Goal: Task Accomplishment & Management: Use online tool/utility

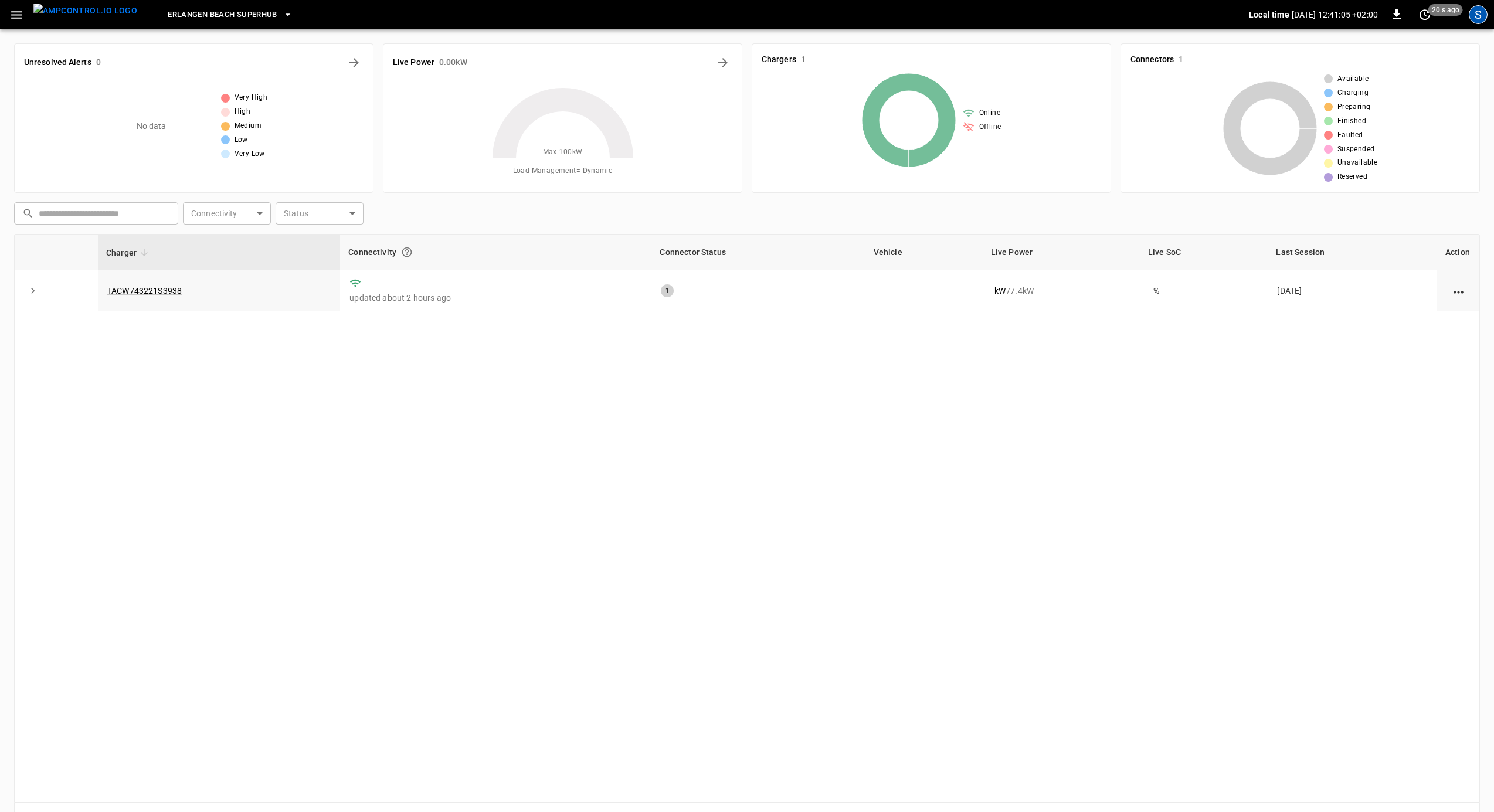
click at [1475, 17] on div "S" at bounding box center [1477, 14] width 18 height 18
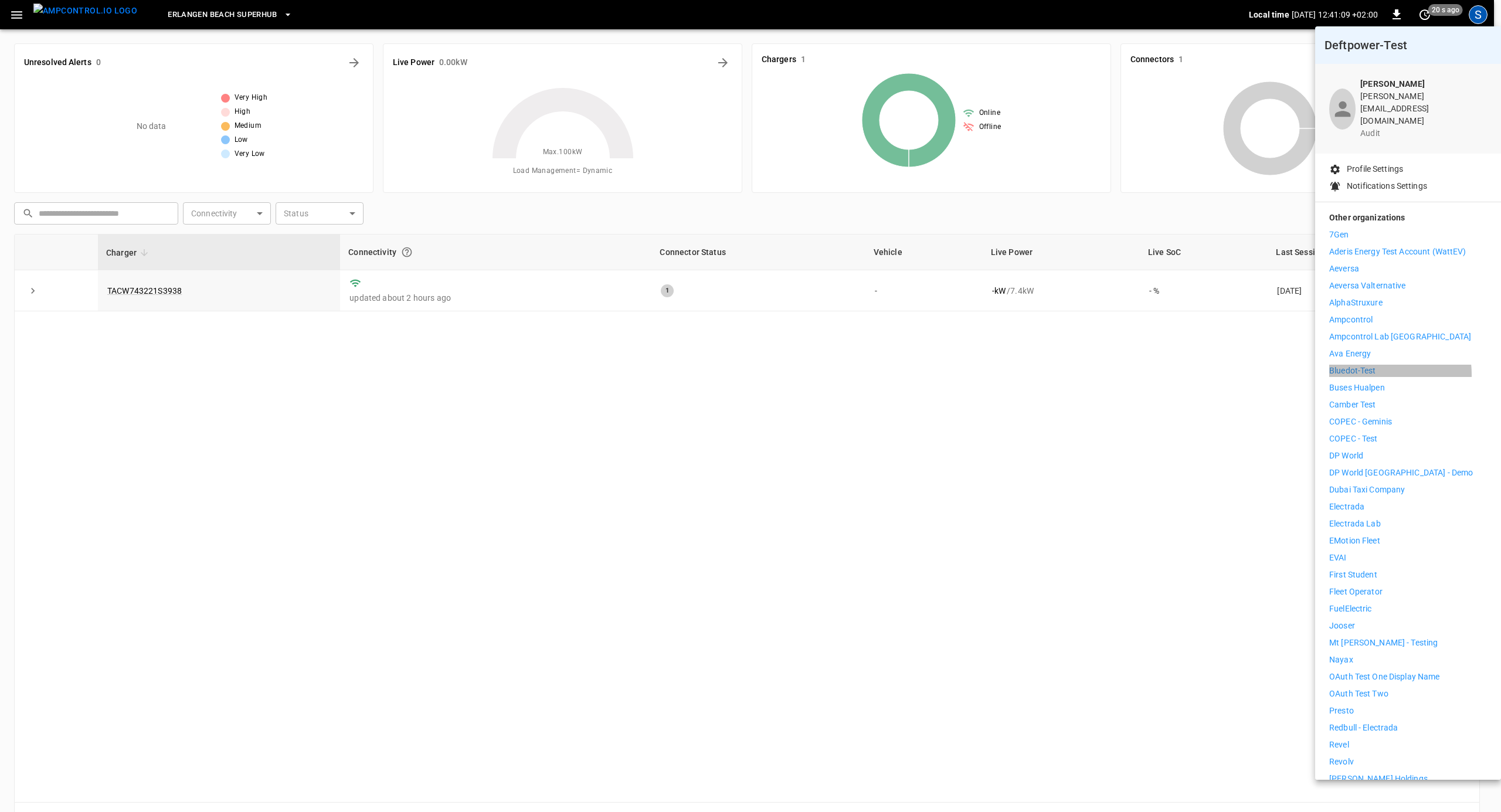
click at [1367, 364] on p "Bluedot-Test" at bounding box center [1352, 371] width 47 height 12
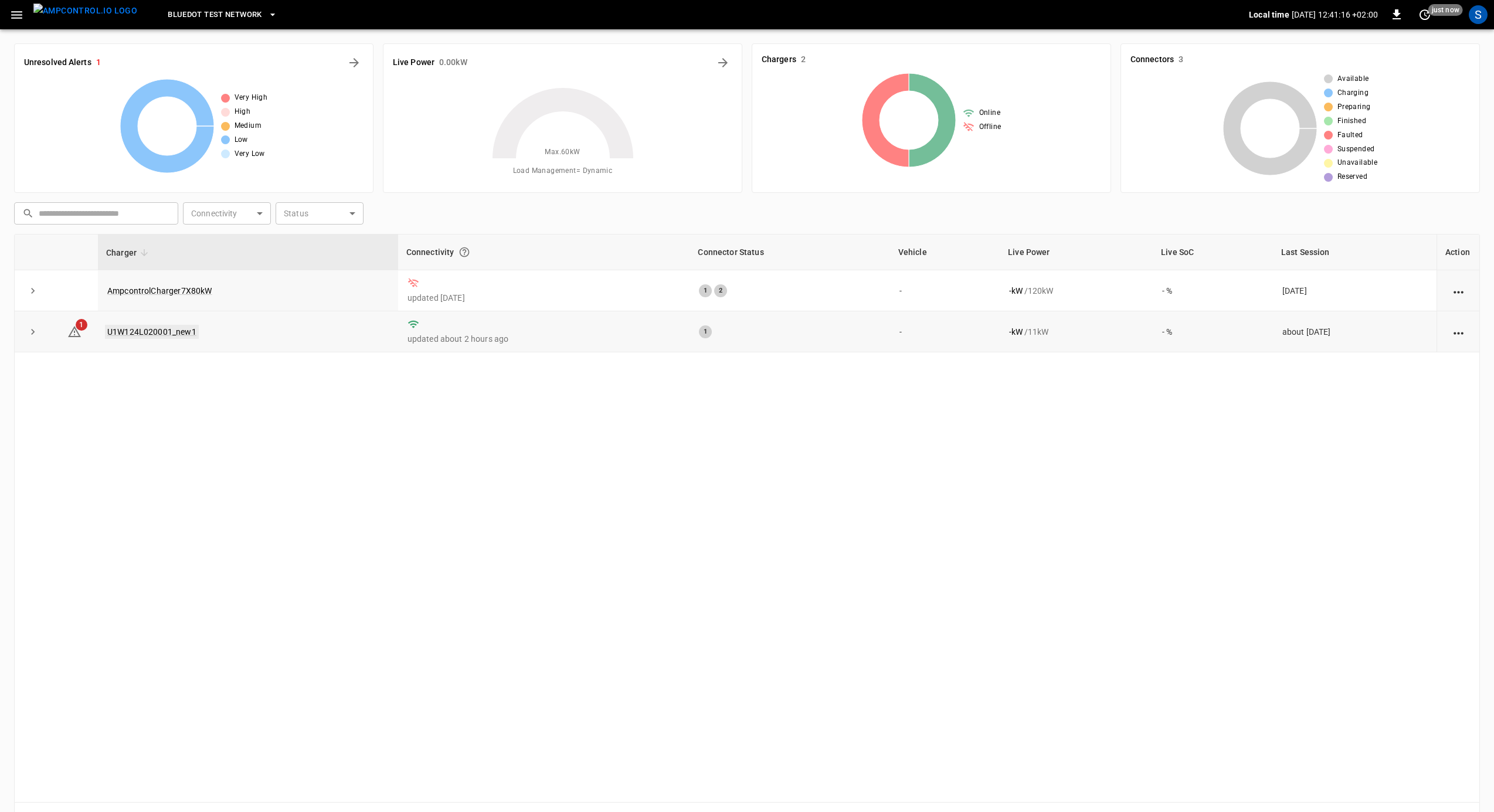
click at [164, 332] on link "U1W124L020001_new1" at bounding box center [151, 331] width 94 height 14
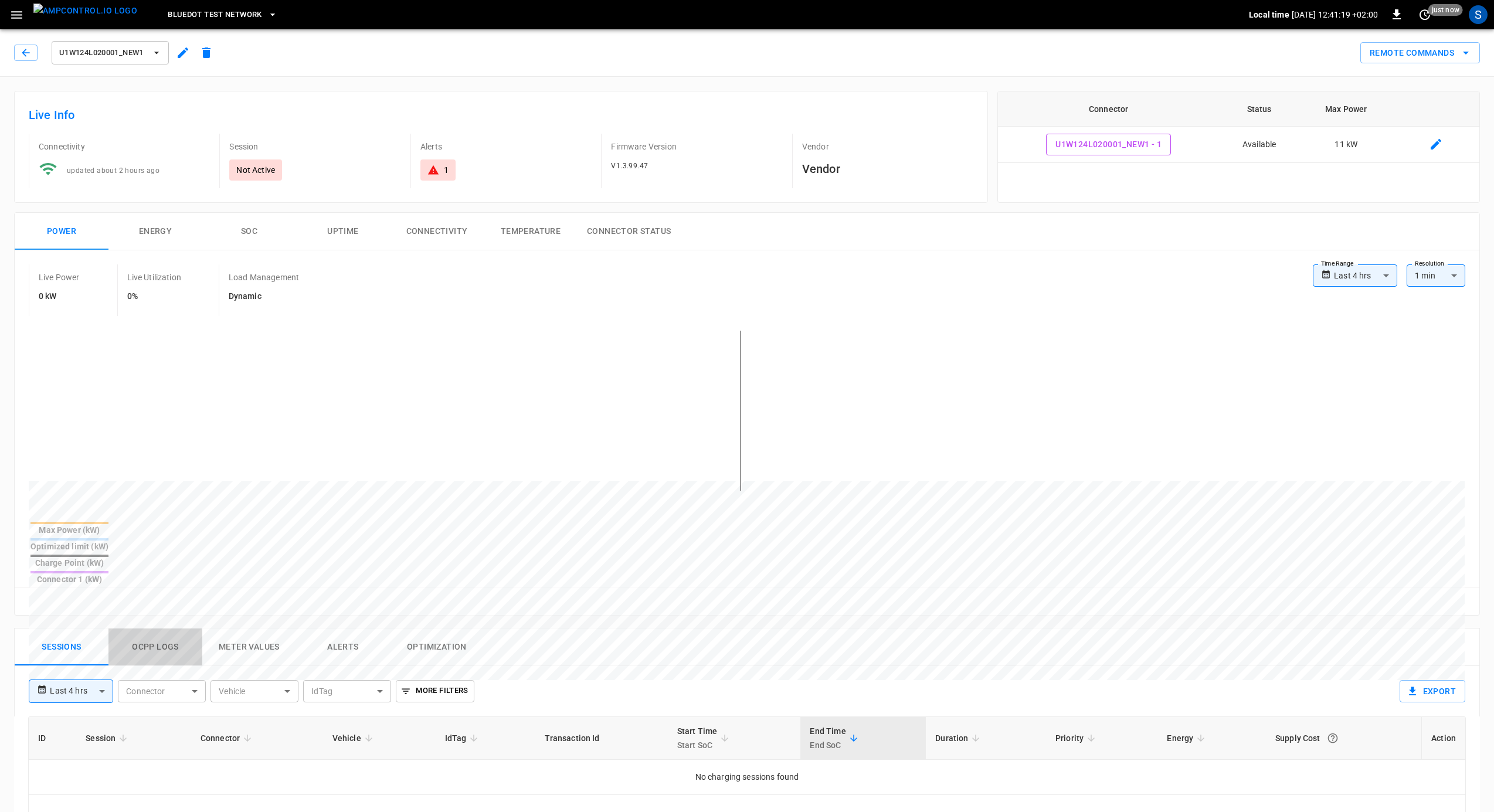
click at [151, 628] on button "Ocpp logs" at bounding box center [155, 647] width 94 height 38
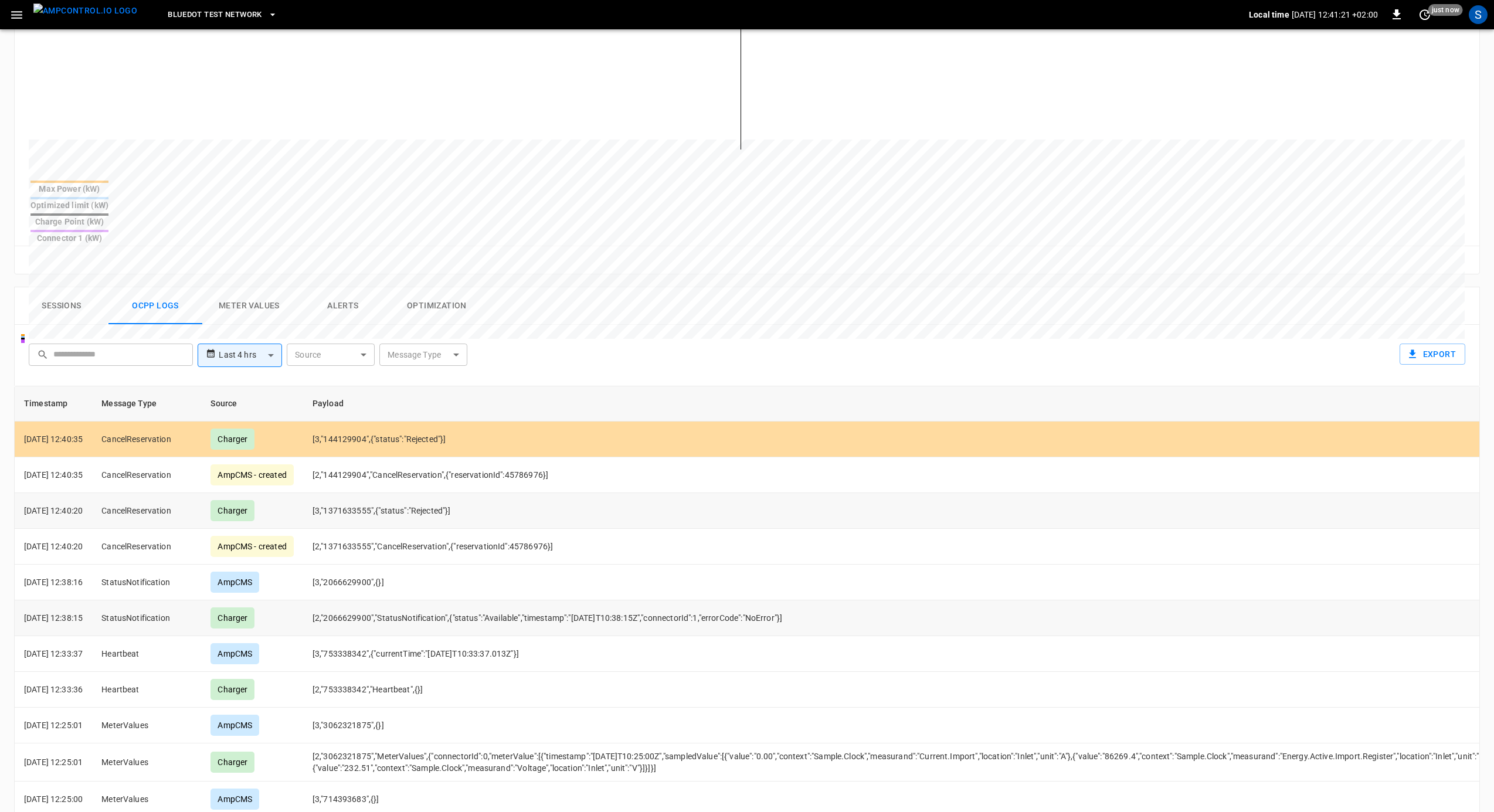
scroll to position [343, 0]
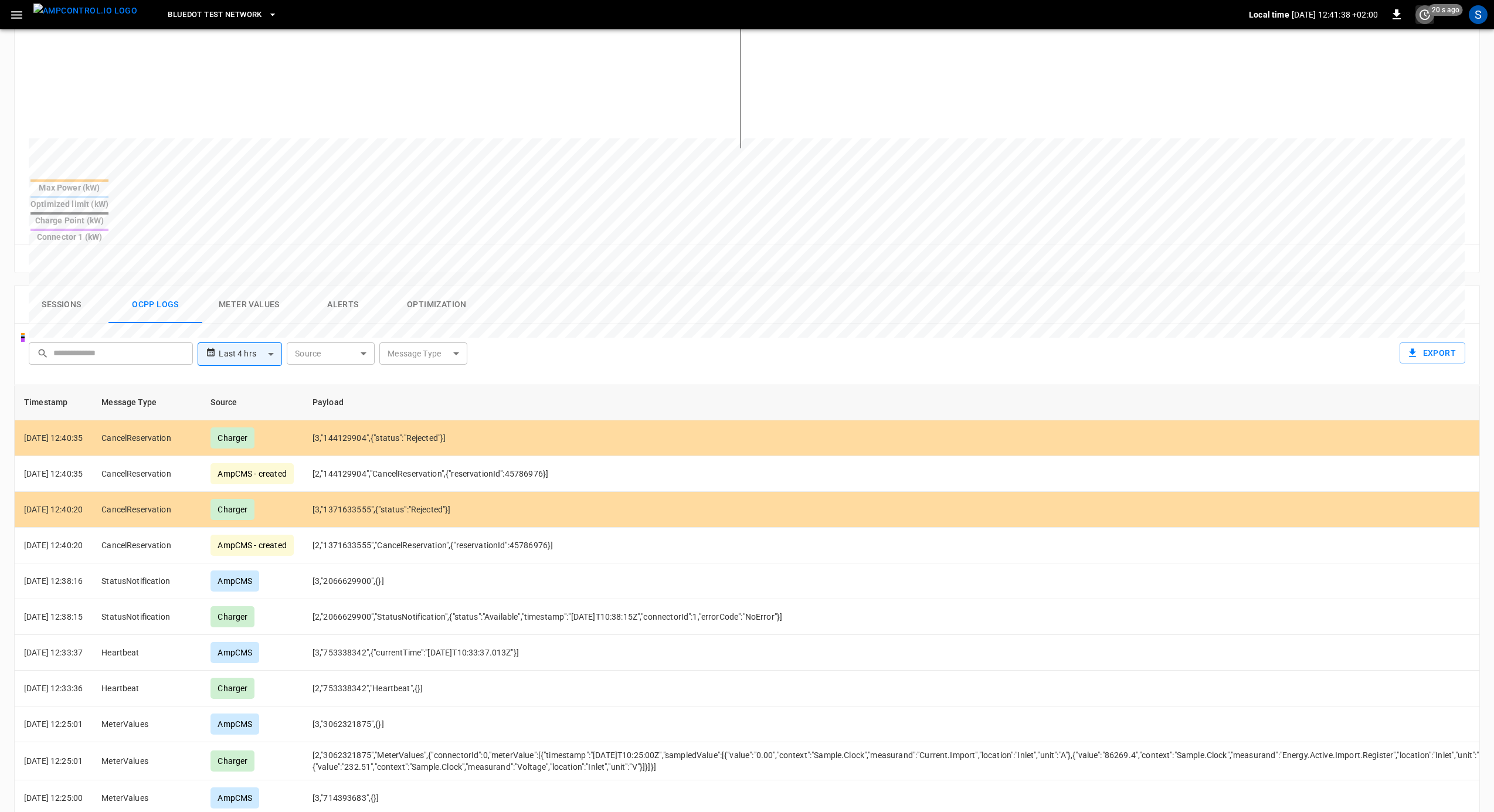
click at [1431, 17] on icon "set refresh interval" at bounding box center [1424, 15] width 14 height 14
click at [1395, 52] on li "Update every 5 sec" at bounding box center [1386, 58] width 94 height 19
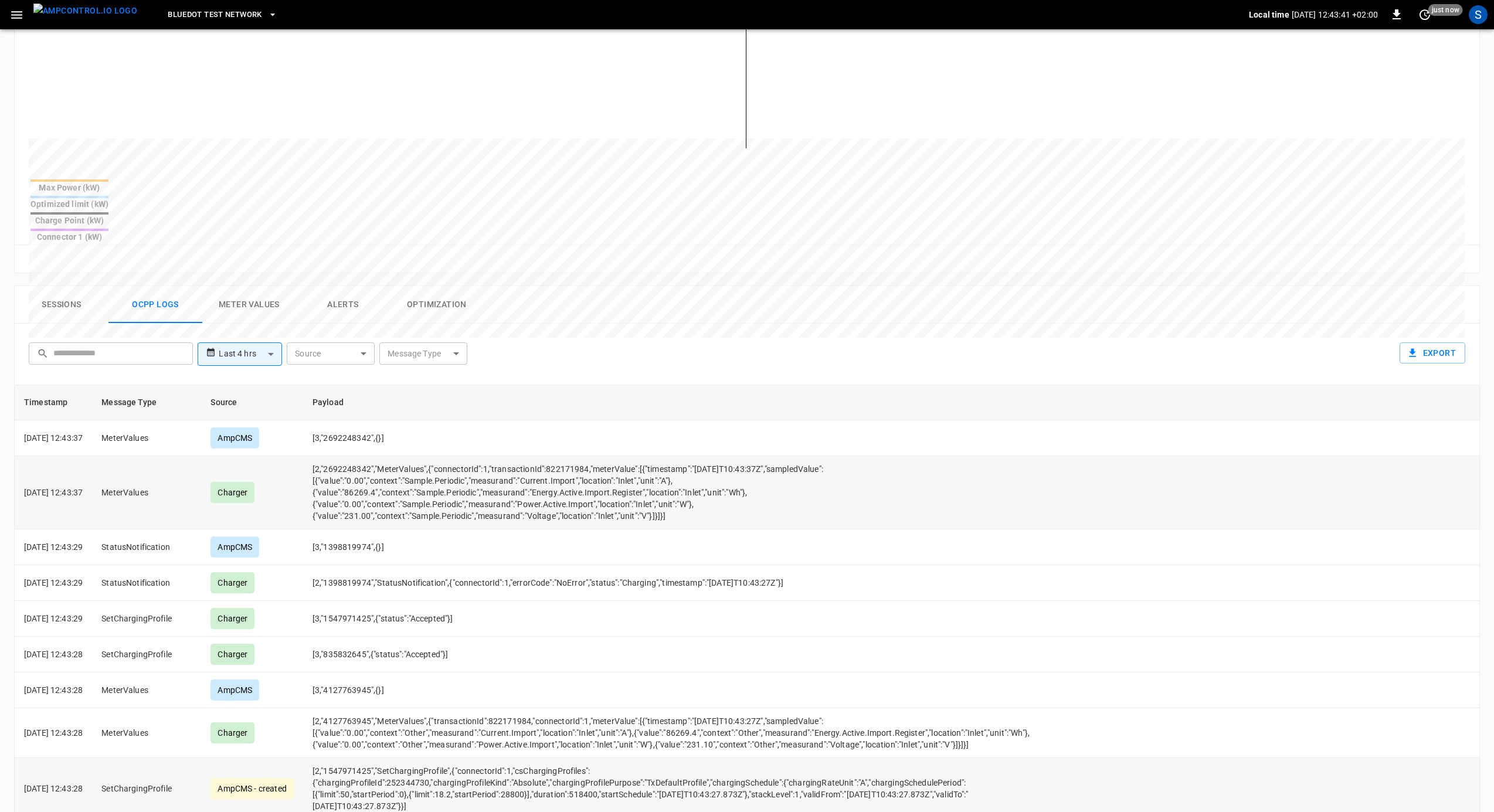
scroll to position [0, 0]
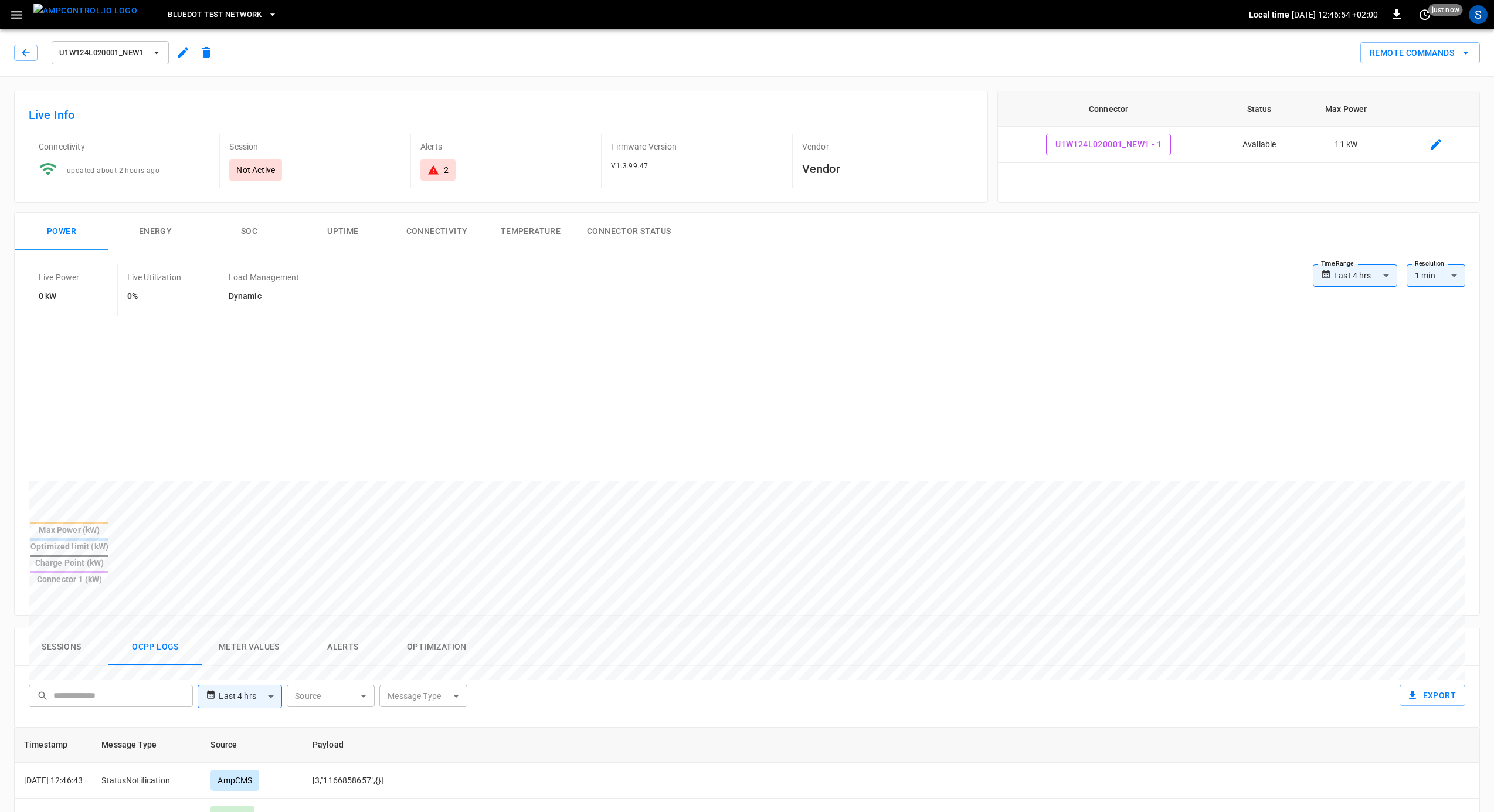
click at [15, 17] on icon "button" at bounding box center [17, 15] width 11 height 8
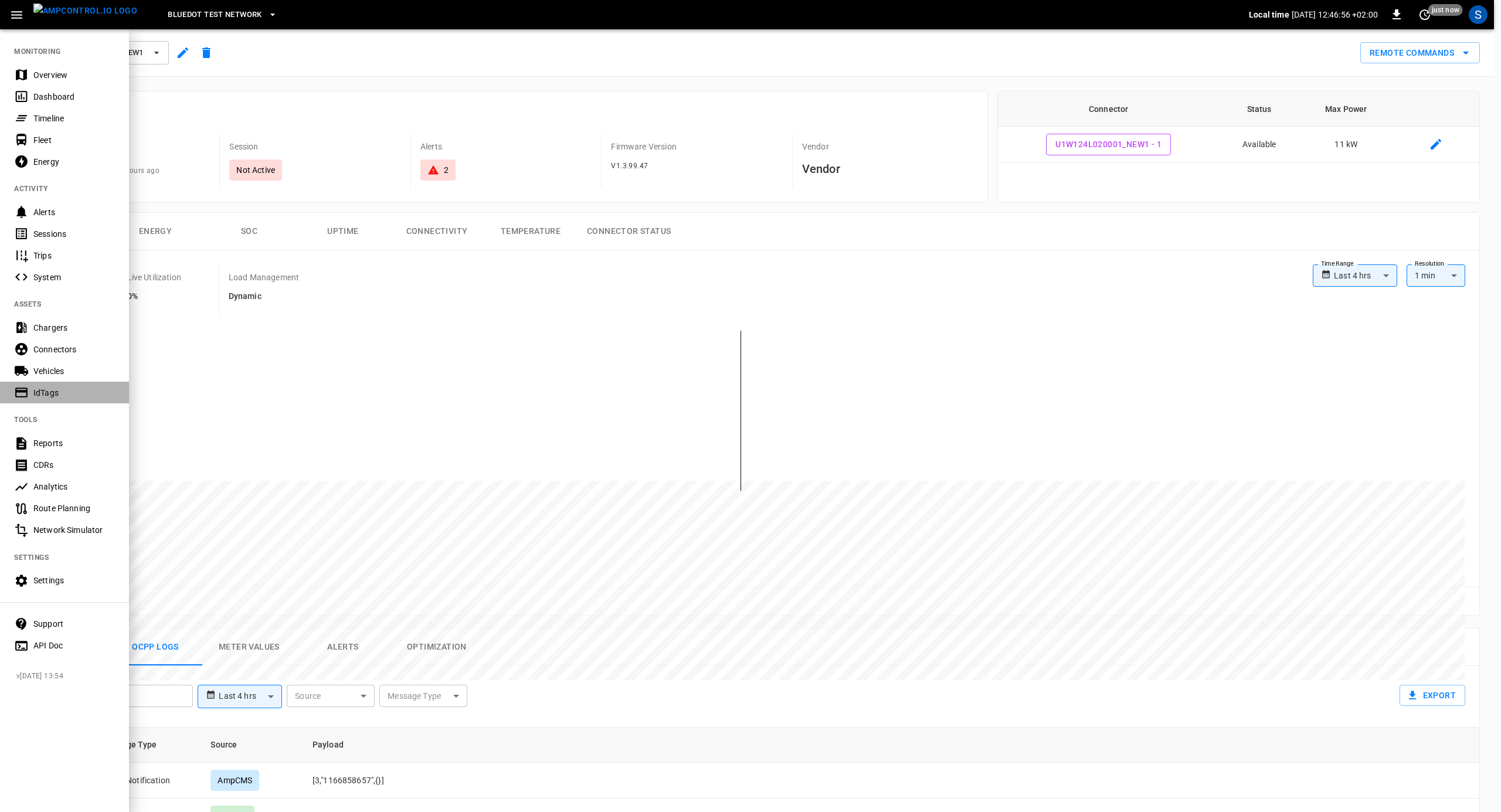
click at [66, 385] on div "IdTags" at bounding box center [65, 392] width 129 height 22
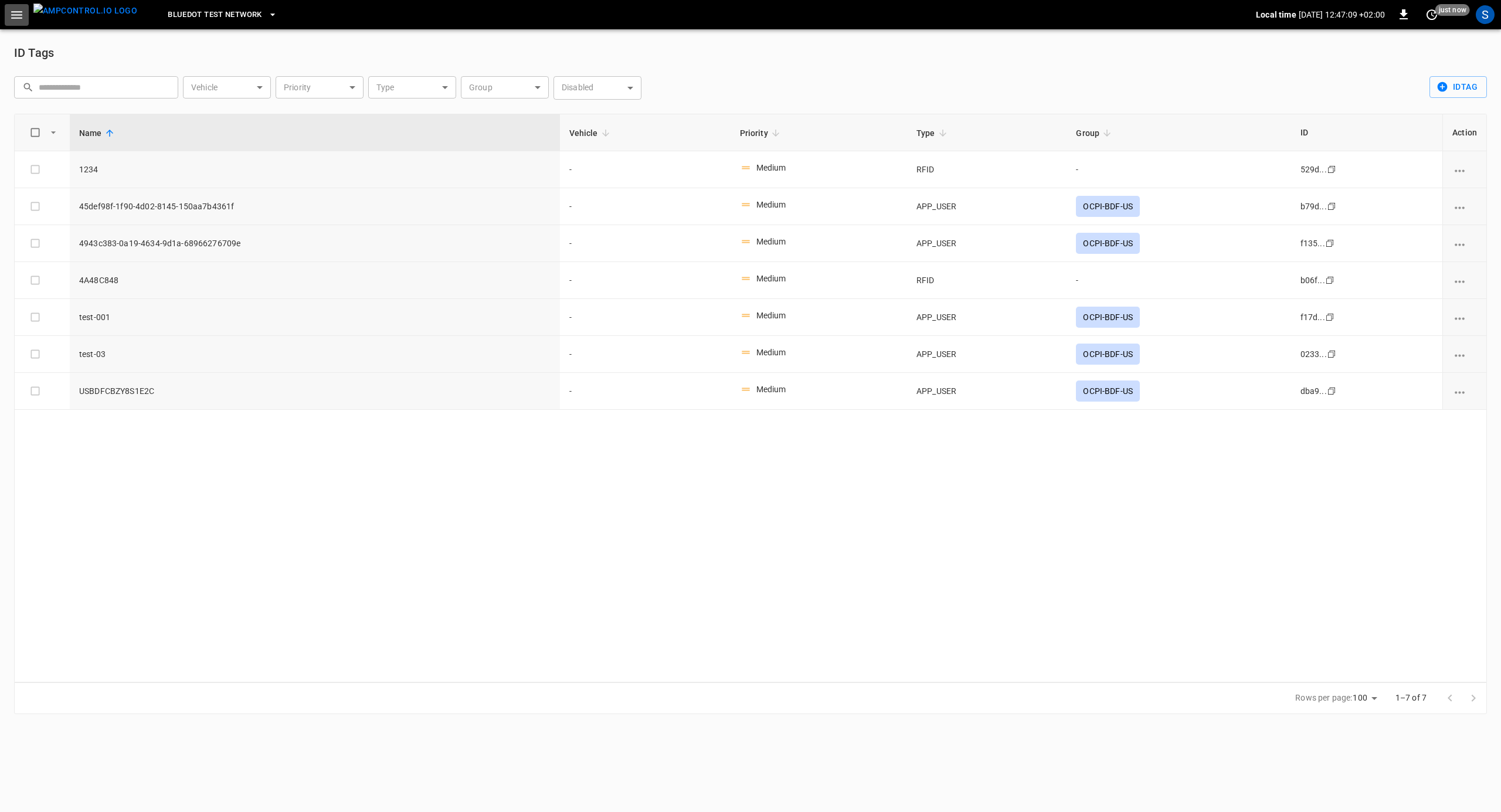
click at [20, 13] on icon "button" at bounding box center [17, 15] width 15 height 15
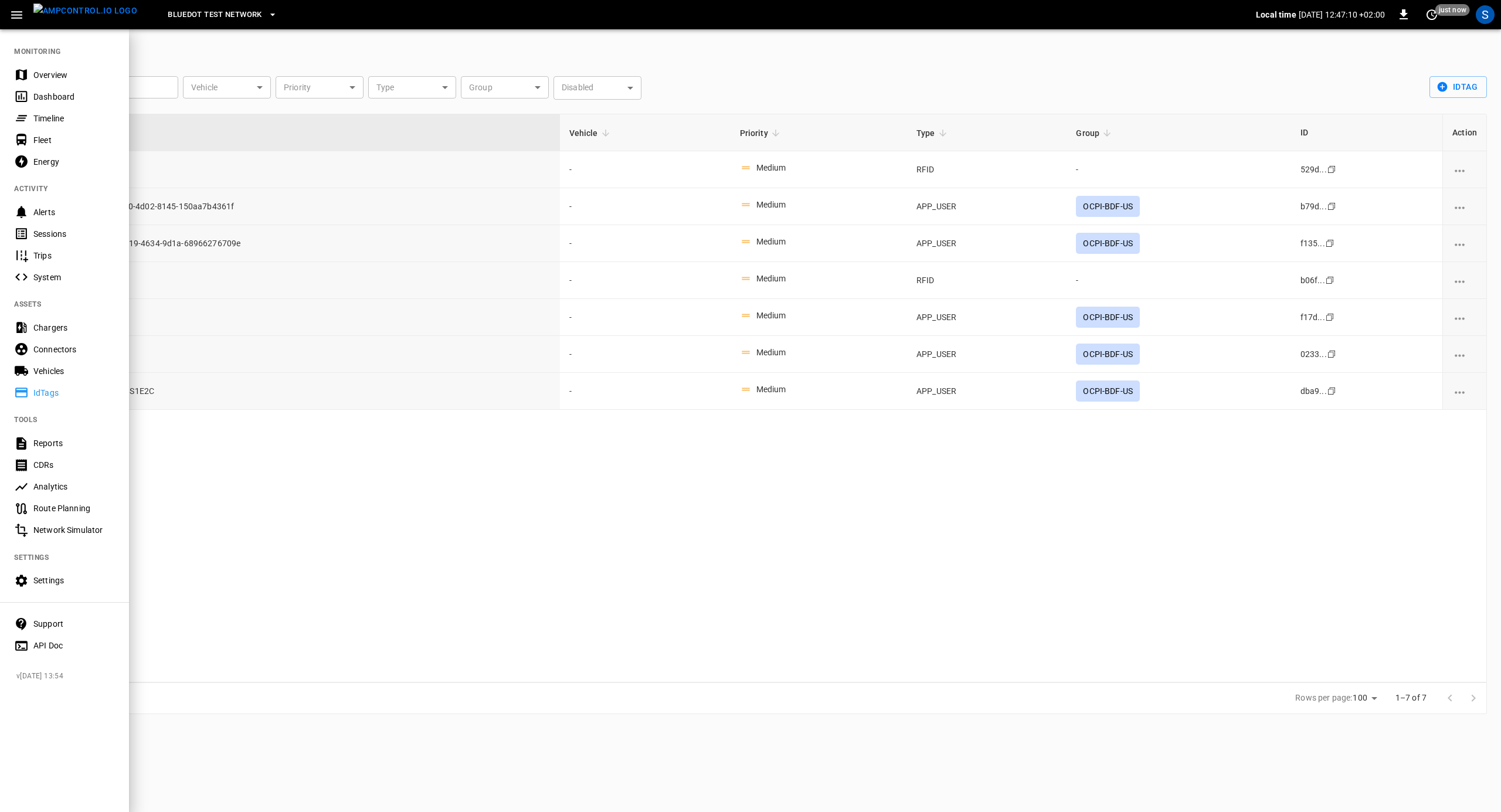
click at [43, 330] on div "Chargers" at bounding box center [73, 327] width 81 height 11
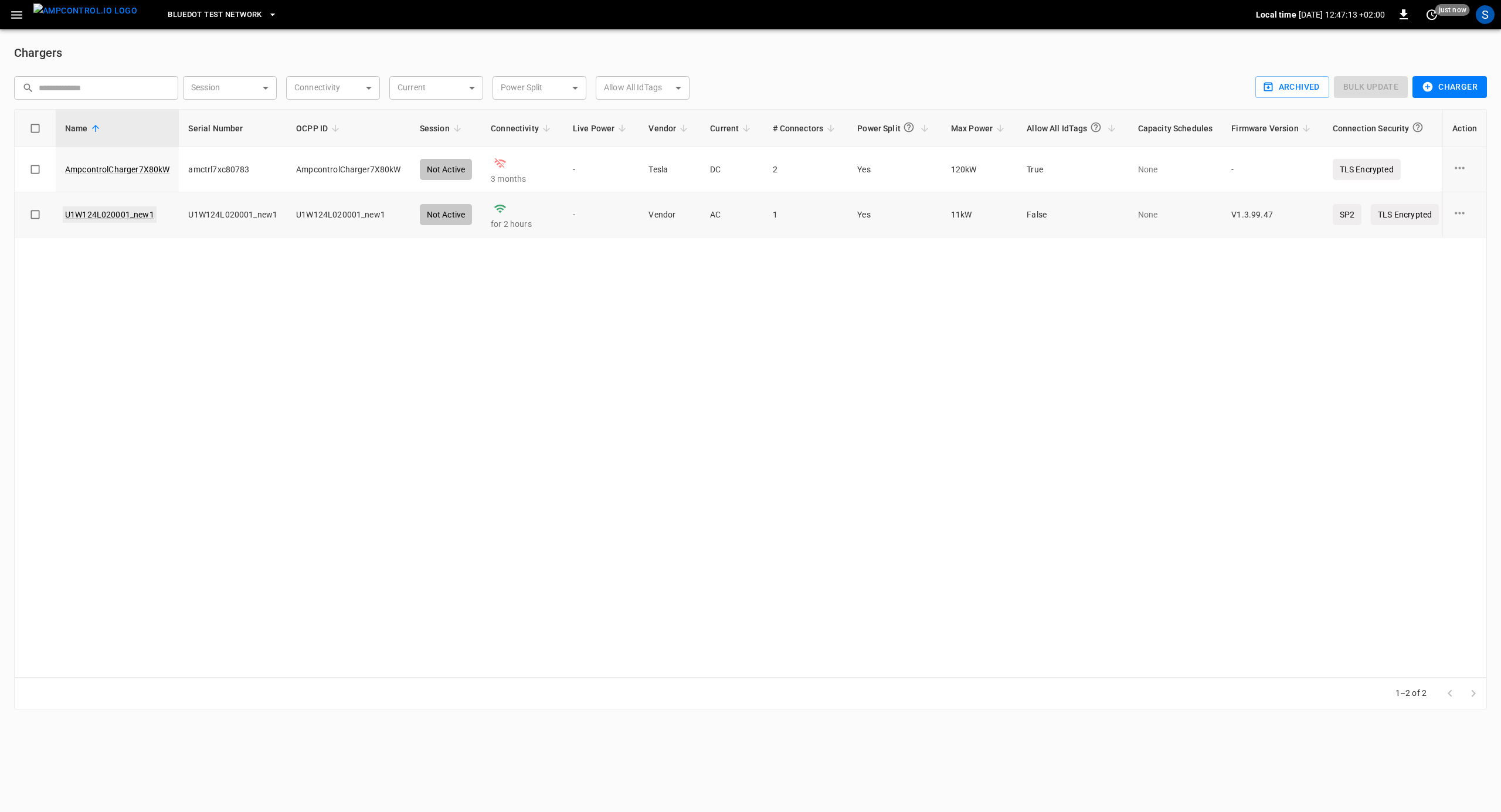
click at [120, 216] on link "U1W124L020001_new1" at bounding box center [109, 214] width 94 height 17
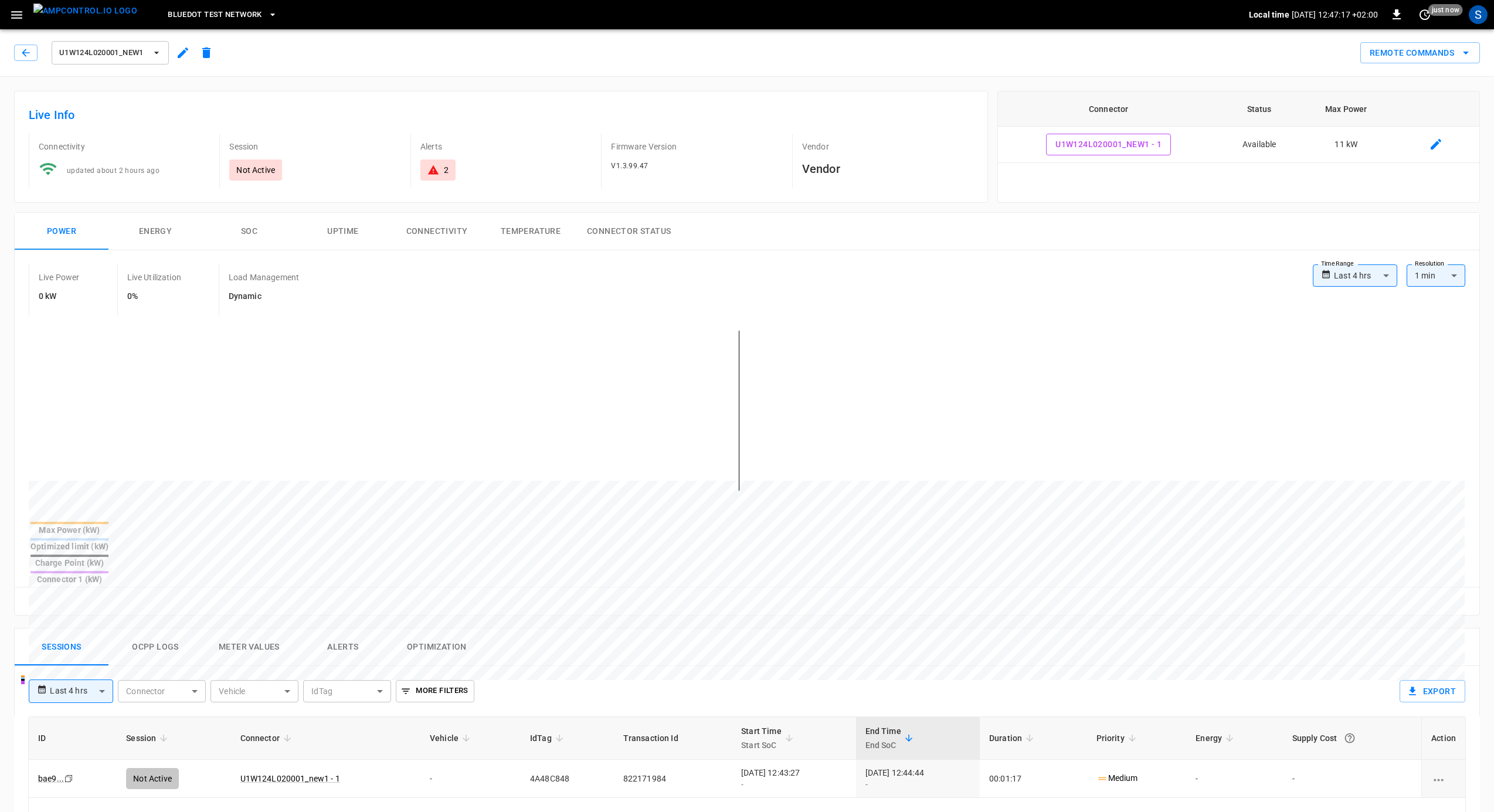
click at [157, 628] on button "Ocpp logs" at bounding box center [155, 647] width 94 height 38
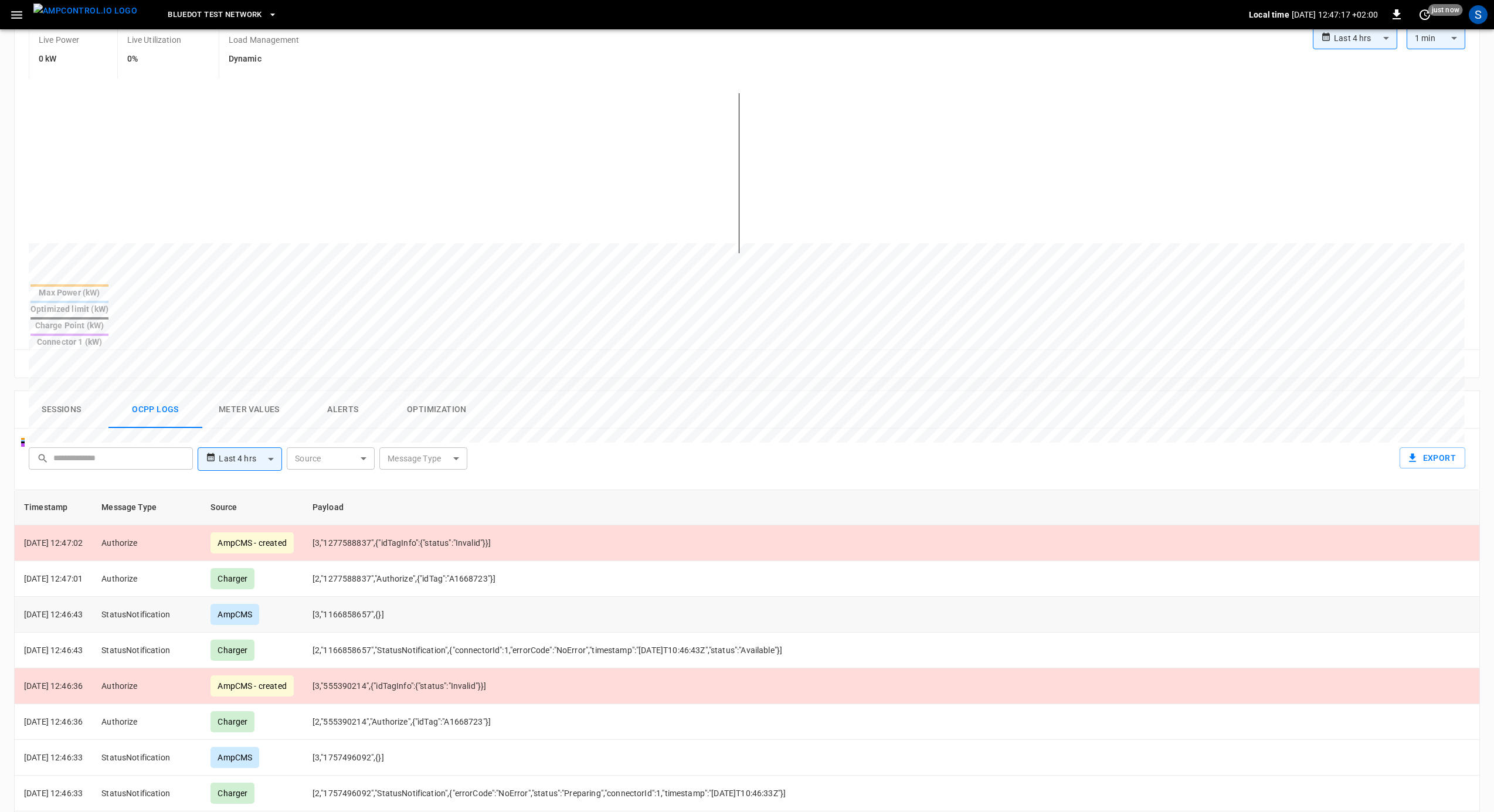
scroll to position [238, 0]
click at [492, 560] on td "[2,"1277588837","Authorize",{"idTag":"A1668723"}]" at bounding box center [671, 578] width 737 height 36
copy td "A1668723"
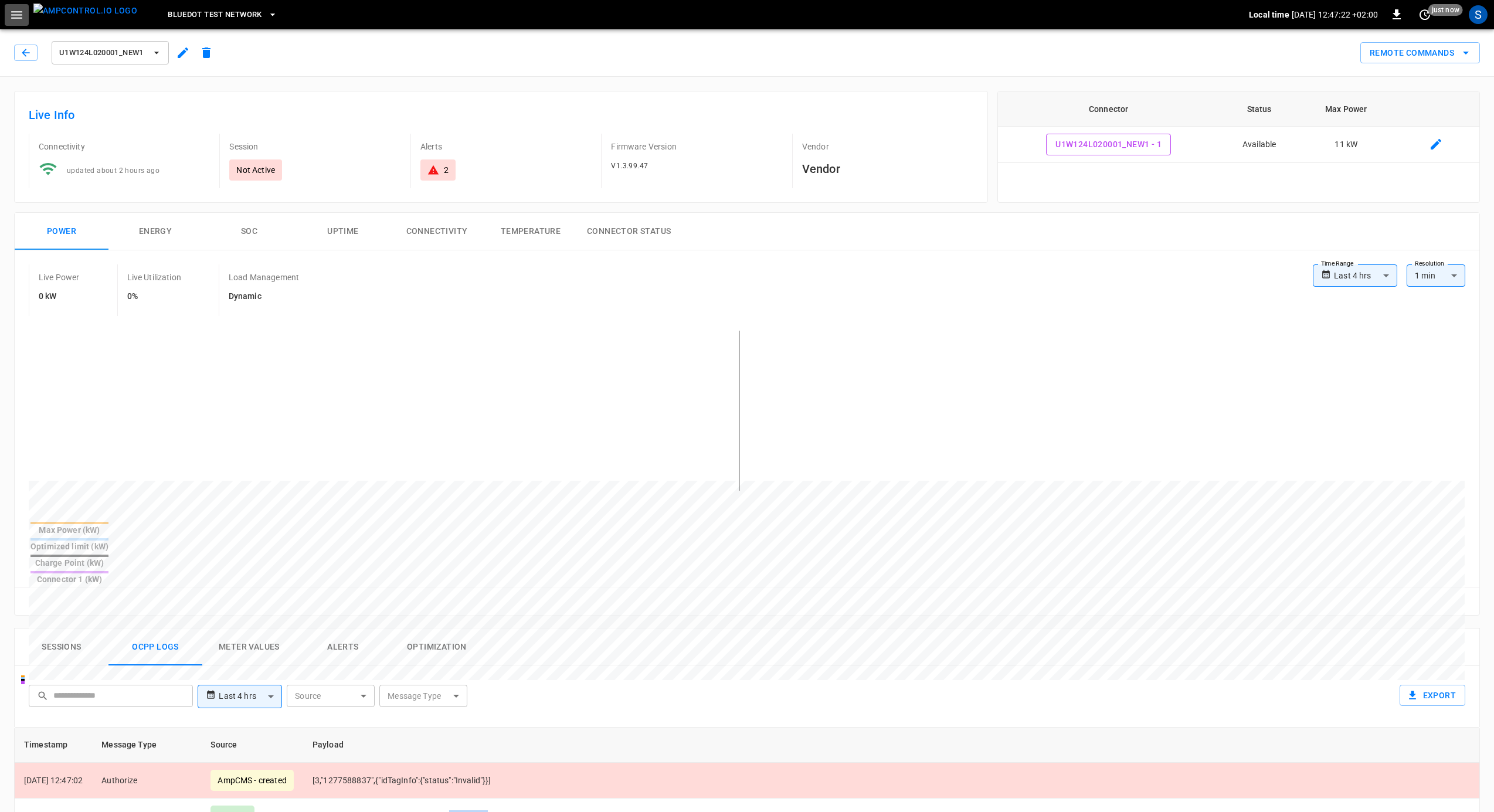
click at [26, 8] on button "button" at bounding box center [16, 15] width 24 height 22
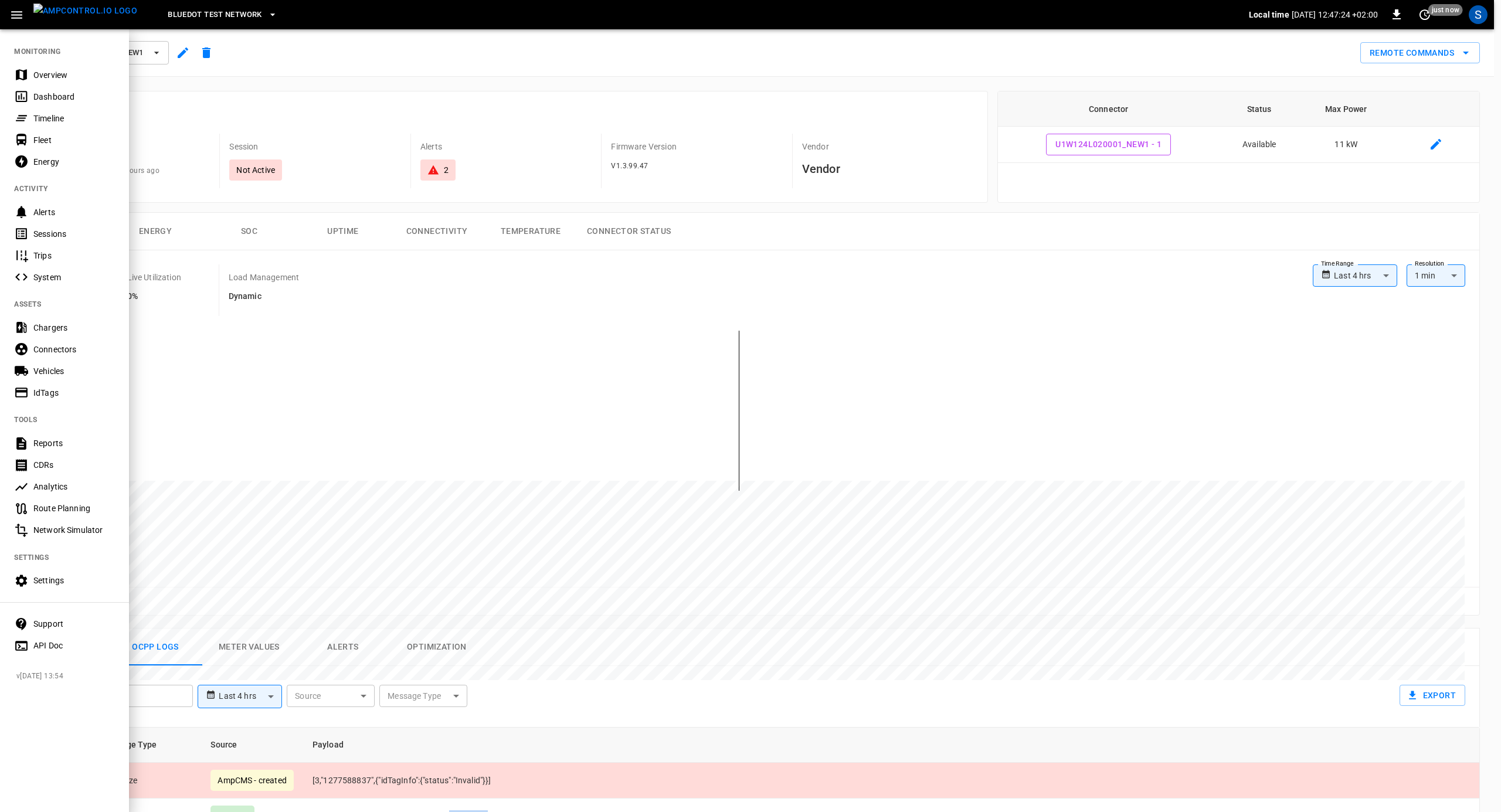
click at [44, 387] on div "IdTags" at bounding box center [73, 392] width 81 height 11
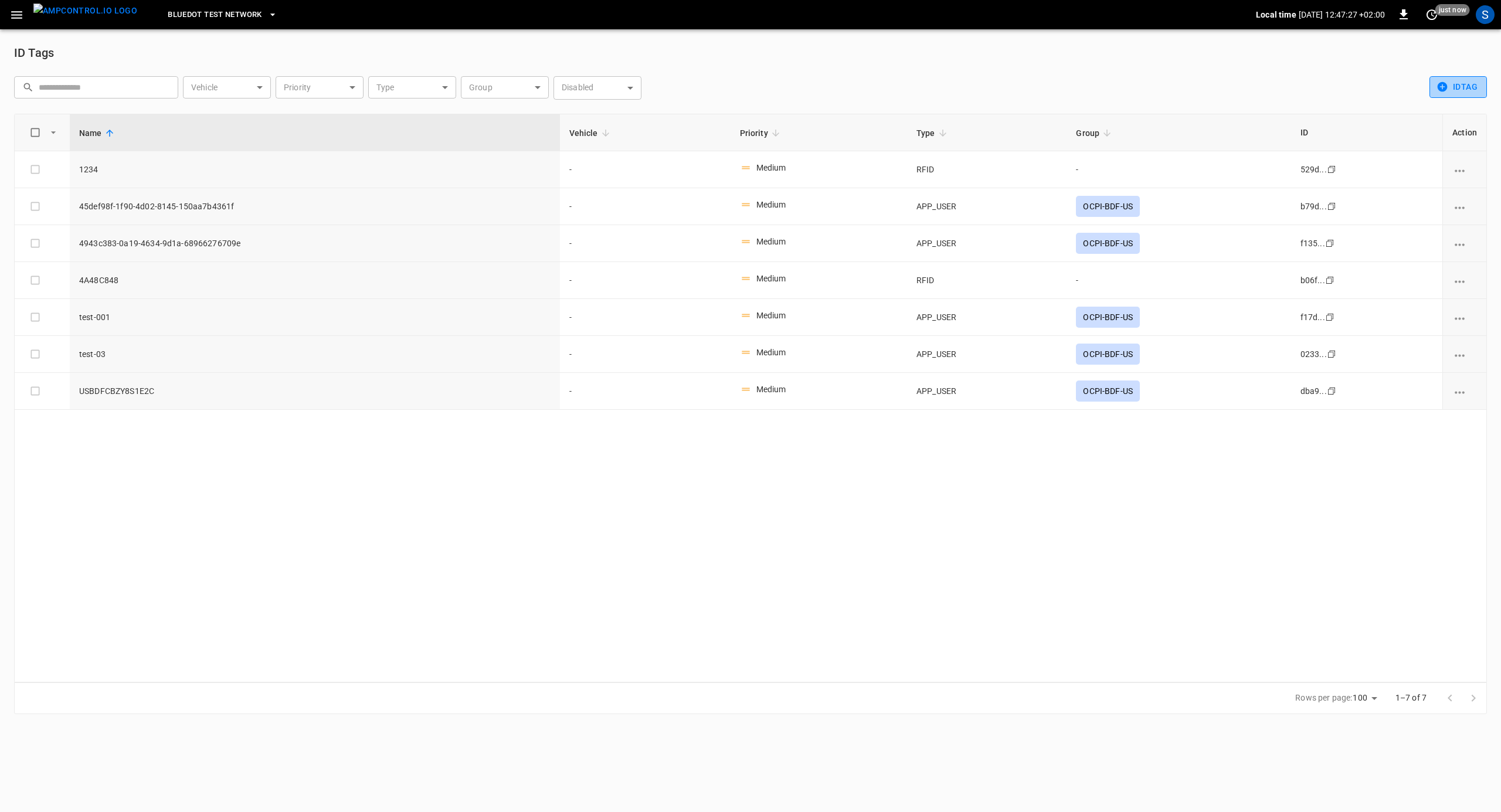
click at [1449, 83] on button "idTag" at bounding box center [1458, 87] width 58 height 22
click at [1457, 114] on li "Create" at bounding box center [1460, 112] width 61 height 19
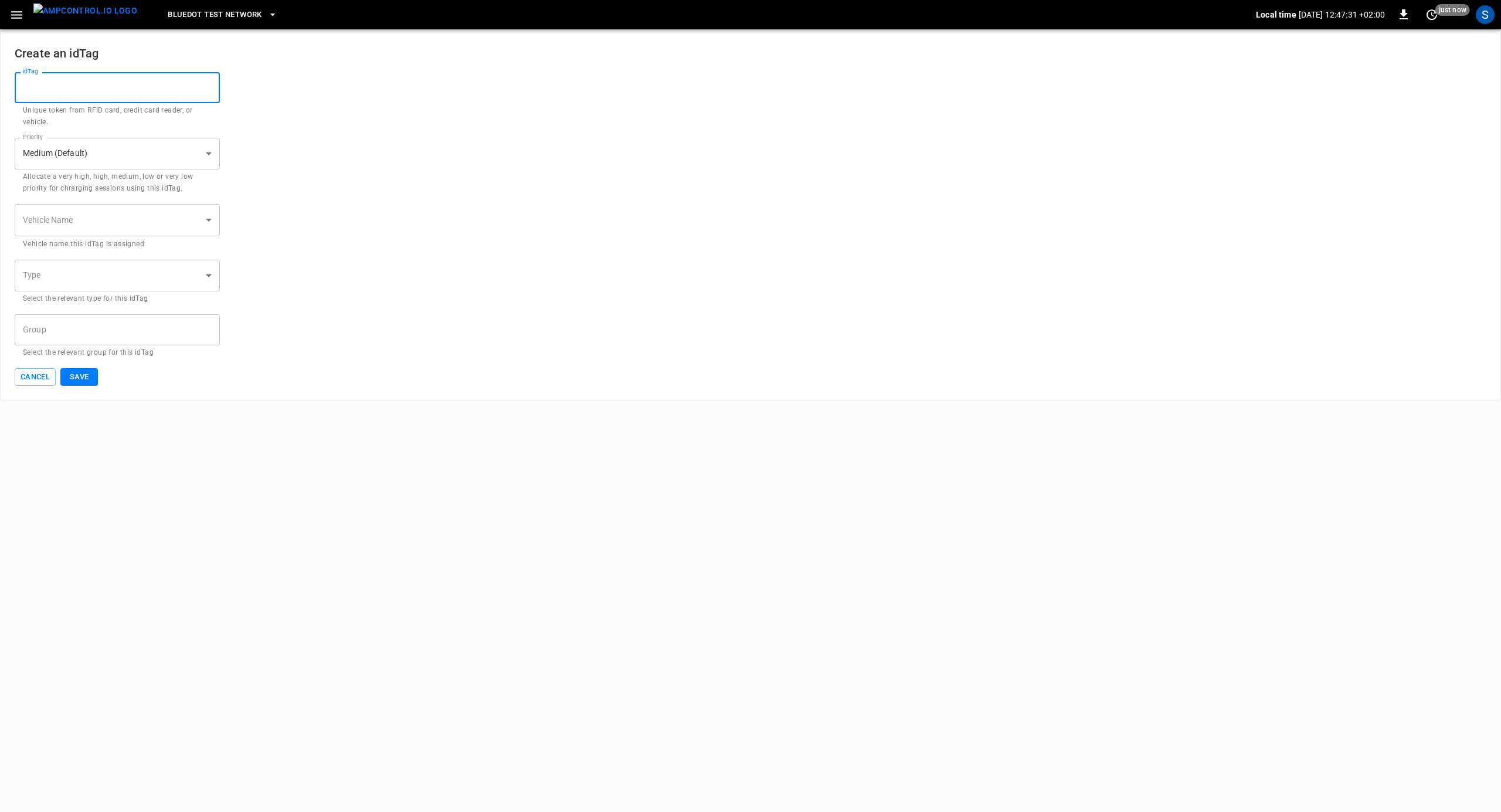
click at [100, 94] on input "idTag" at bounding box center [117, 87] width 205 height 31
paste input "********"
type input "********"
click at [83, 375] on button "Save" at bounding box center [79, 377] width 38 height 18
click at [104, 268] on body "Bluedot Test Network Local time [DATE] 12:47:34 +02:00 0 just now S Create an i…" at bounding box center [750, 200] width 1501 height 400
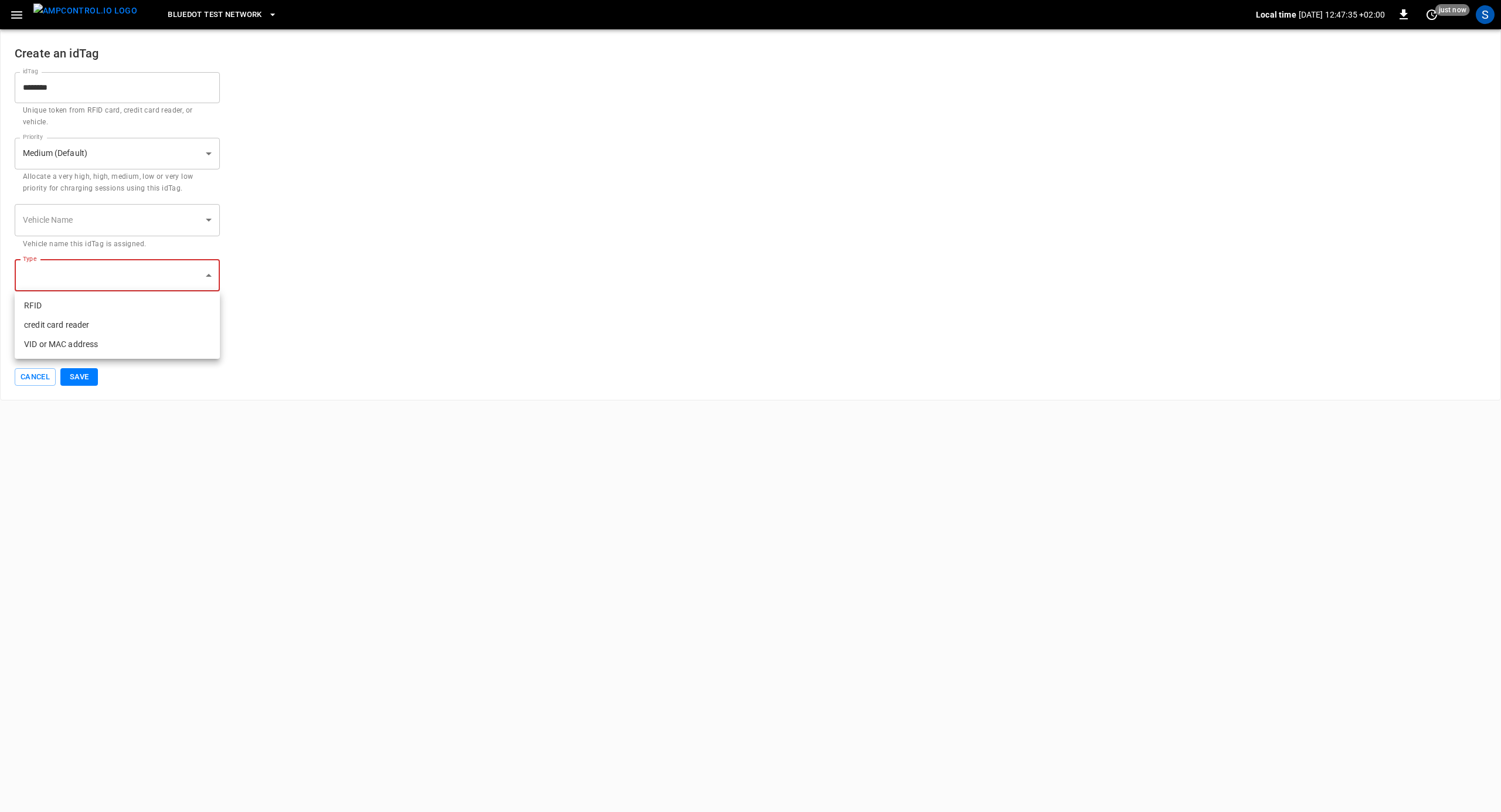
click at [70, 298] on li "RFID" at bounding box center [117, 306] width 205 height 19
type input "****"
click at [78, 378] on button "Save" at bounding box center [79, 377] width 38 height 18
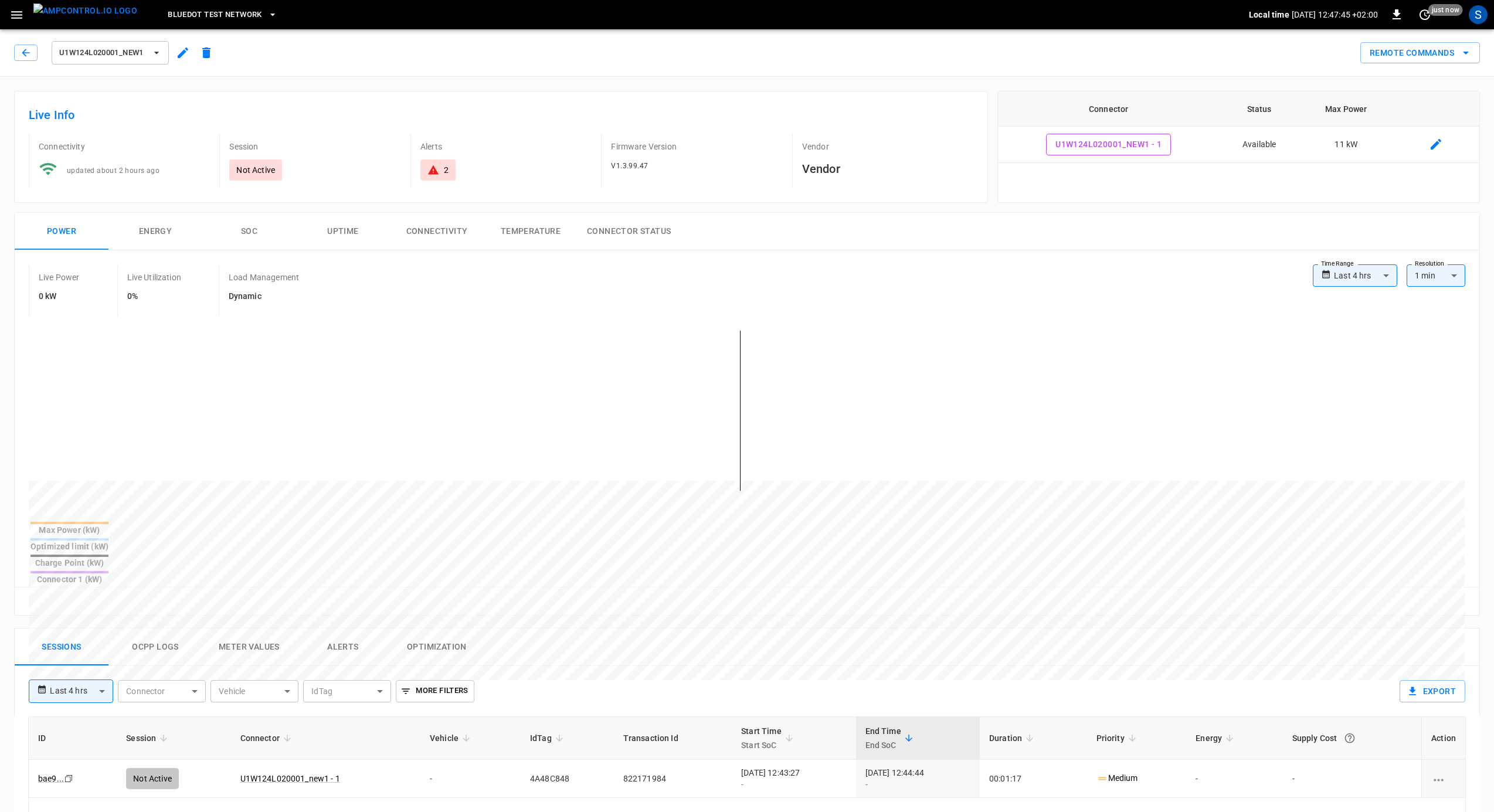
scroll to position [248, 0]
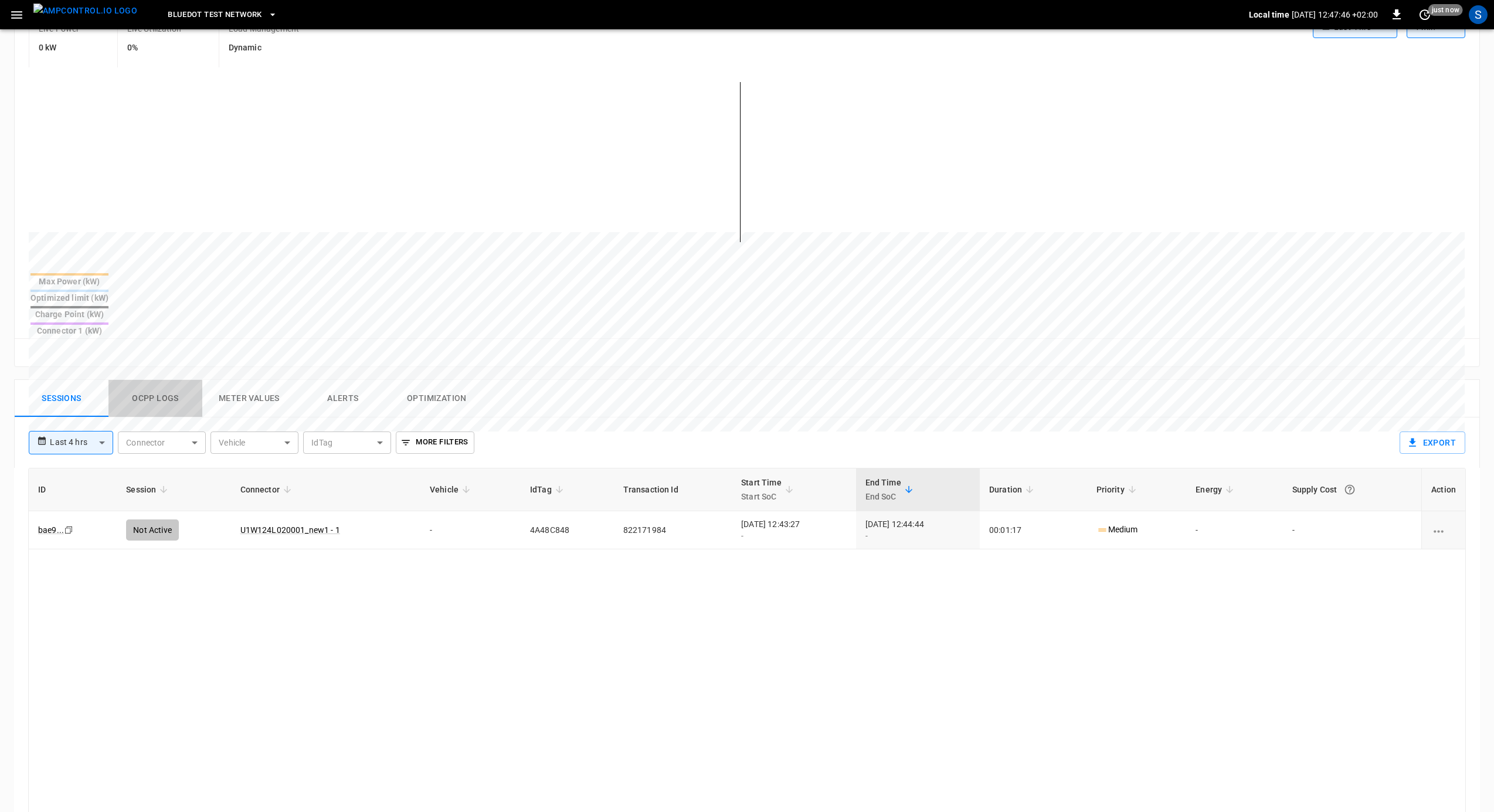
click at [137, 380] on button "Ocpp logs" at bounding box center [155, 399] width 94 height 38
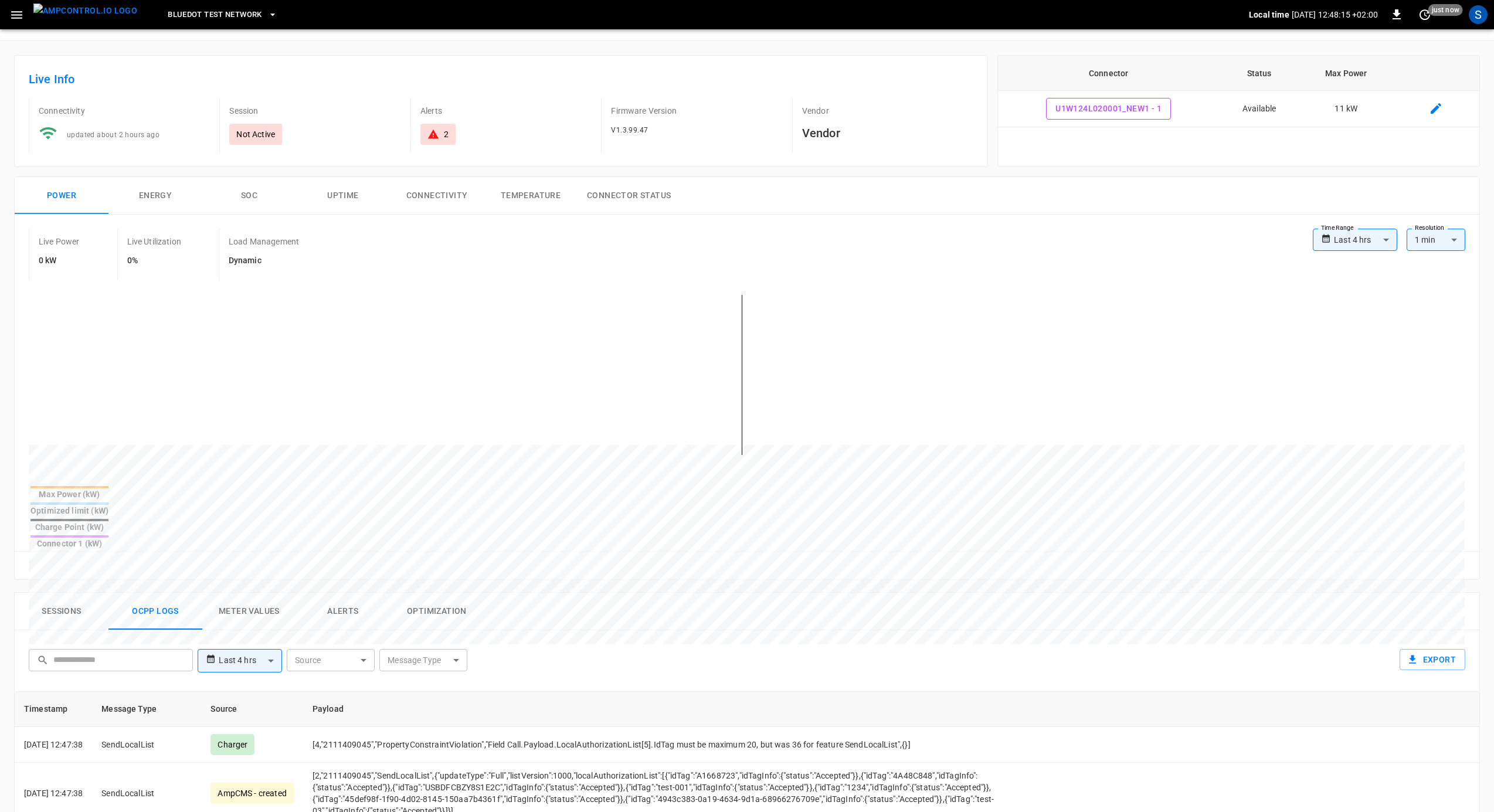
scroll to position [0, 0]
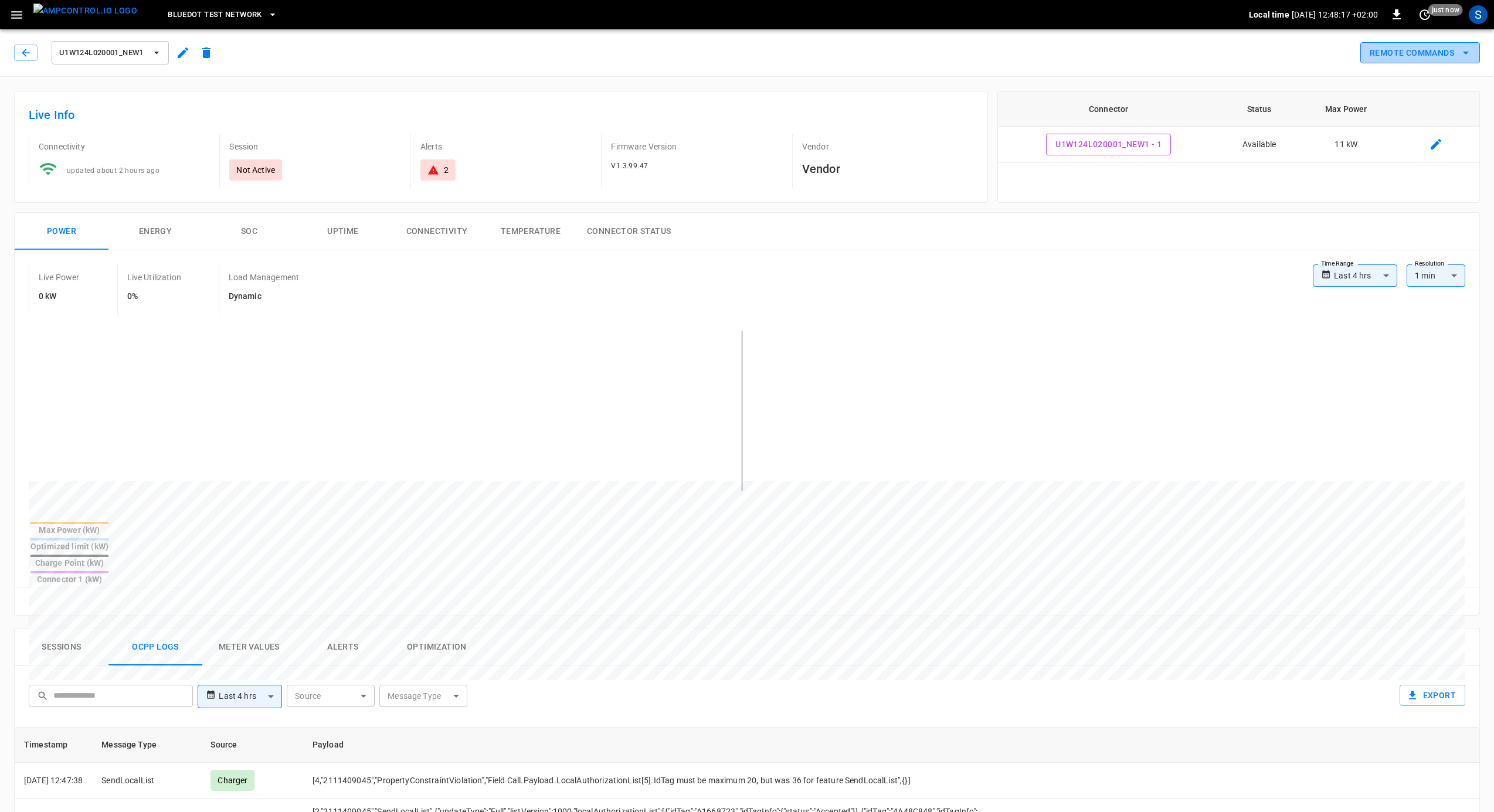
click at [1381, 59] on button "Remote Commands" at bounding box center [1420, 52] width 120 height 22
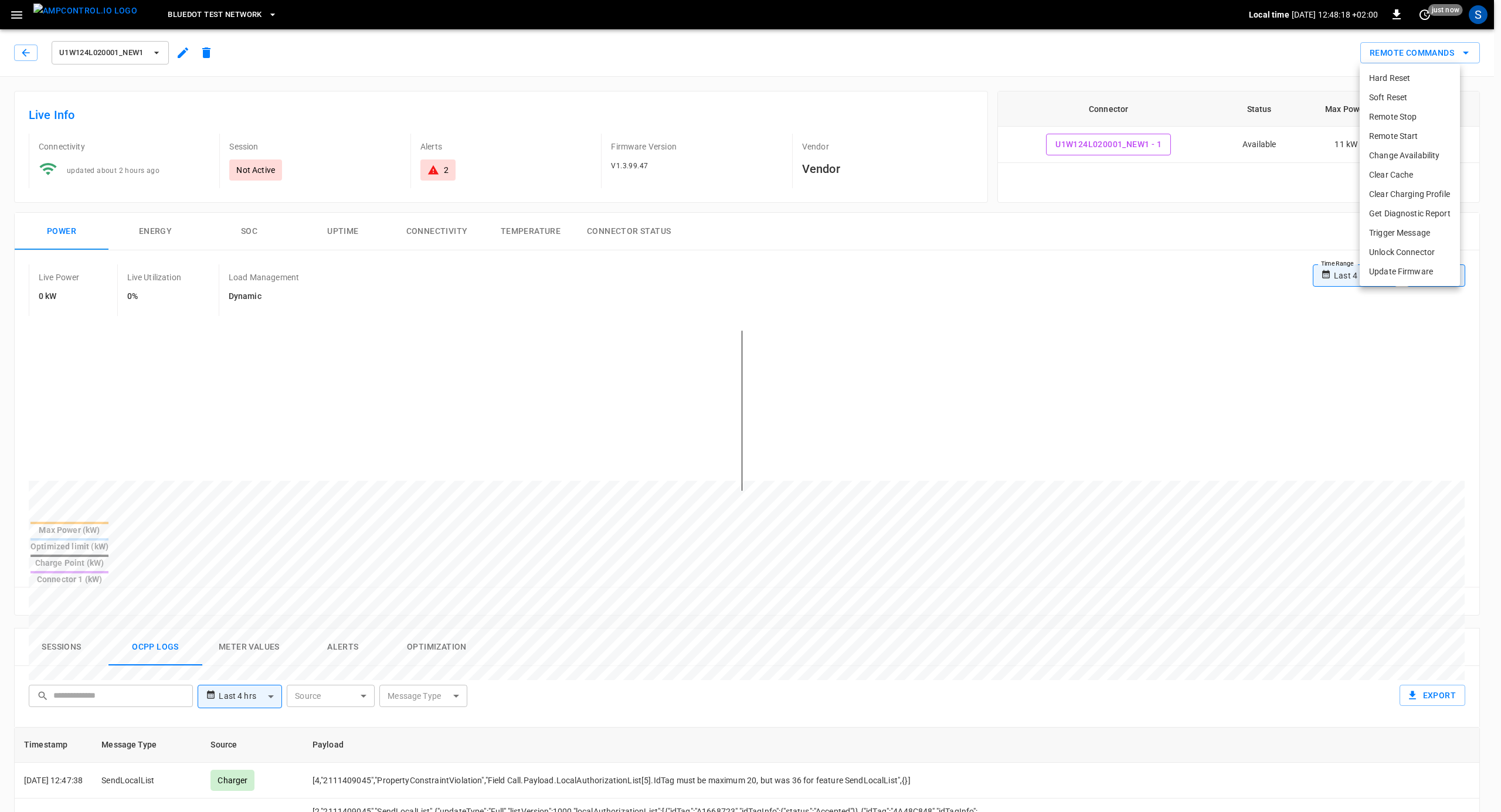
click at [1279, 61] on div at bounding box center [750, 406] width 1501 height 812
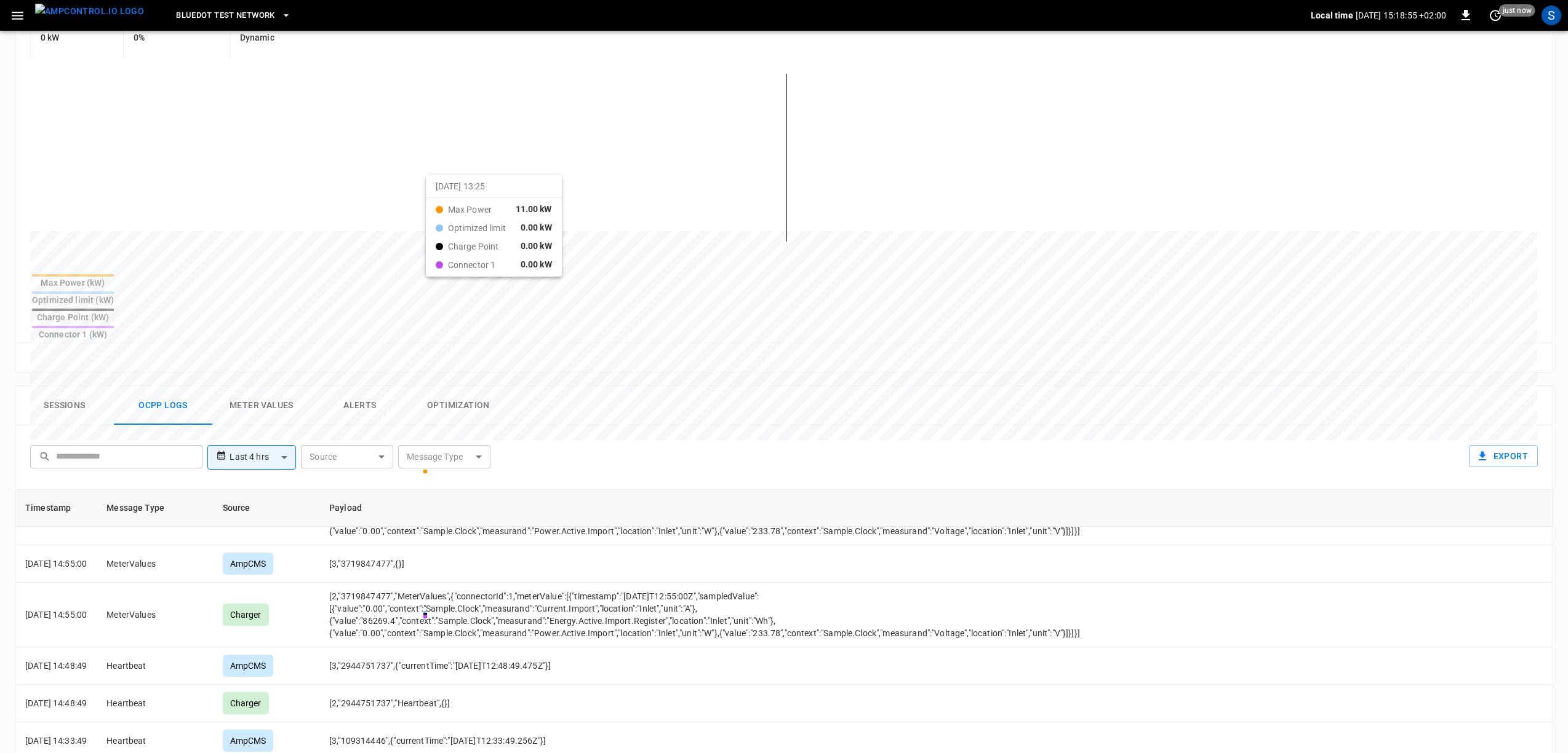
scroll to position [273, 0]
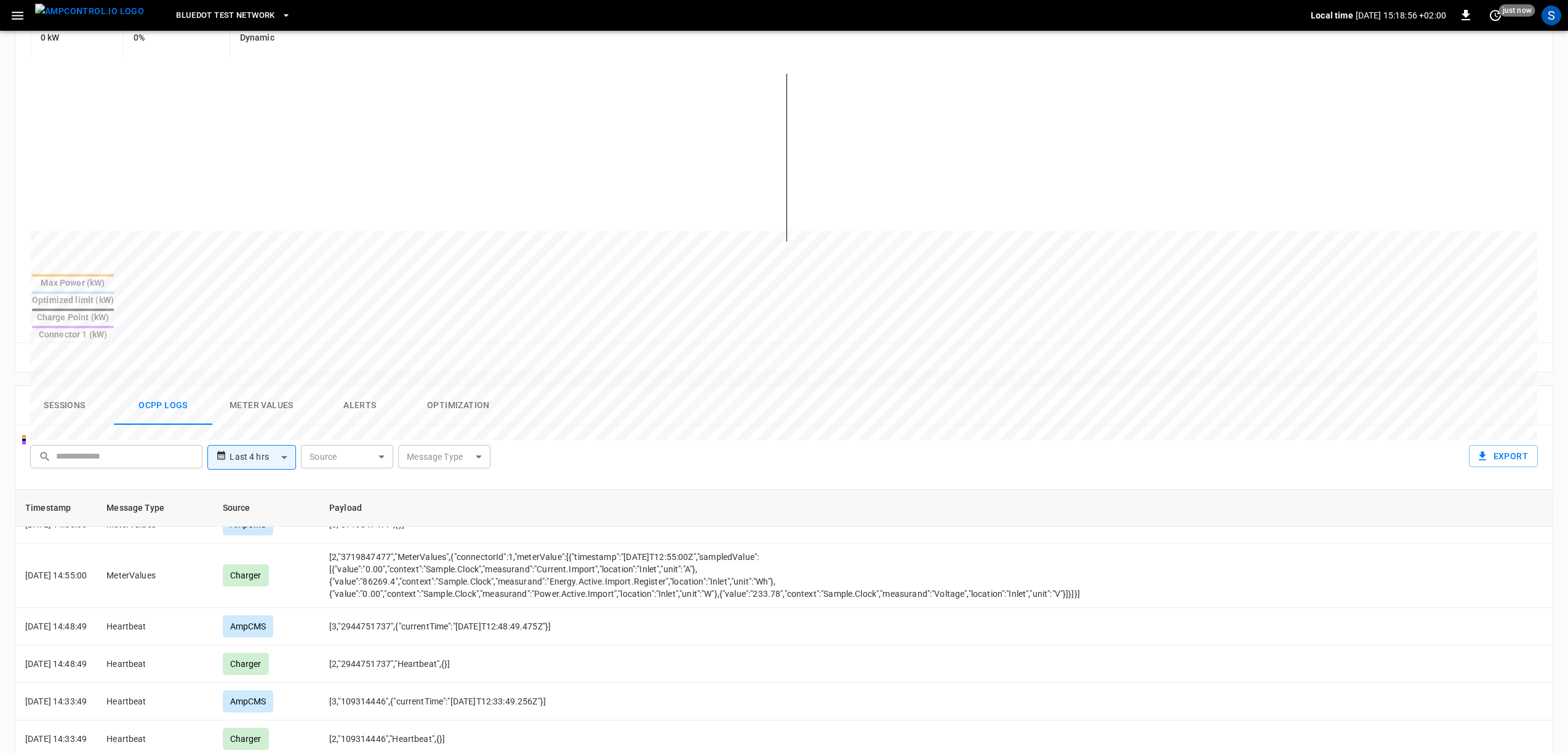
click at [450, 419] on body "**********" at bounding box center [784, 395] width 1568 height 1337
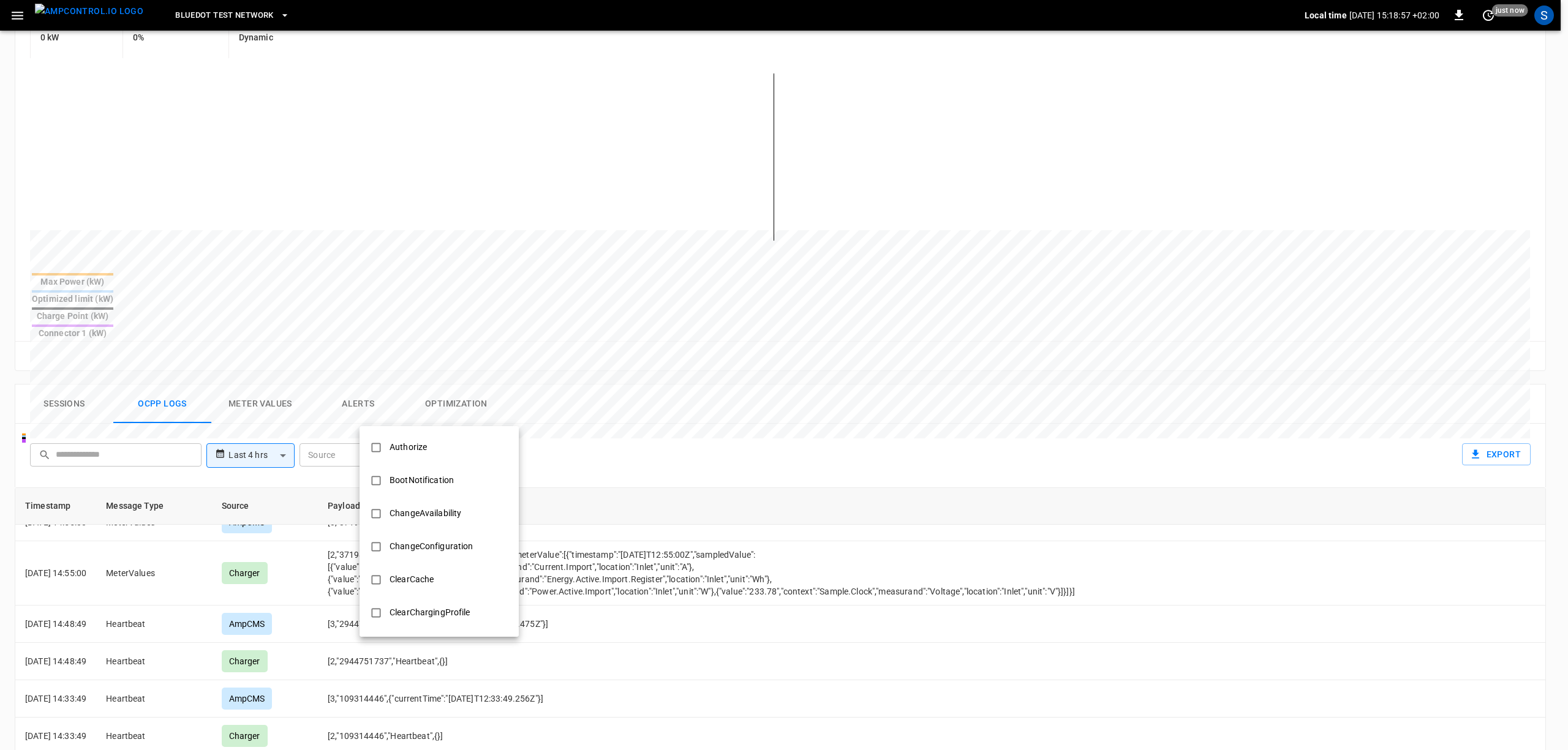
click at [454, 407] on div at bounding box center [784, 375] width 1568 height 750
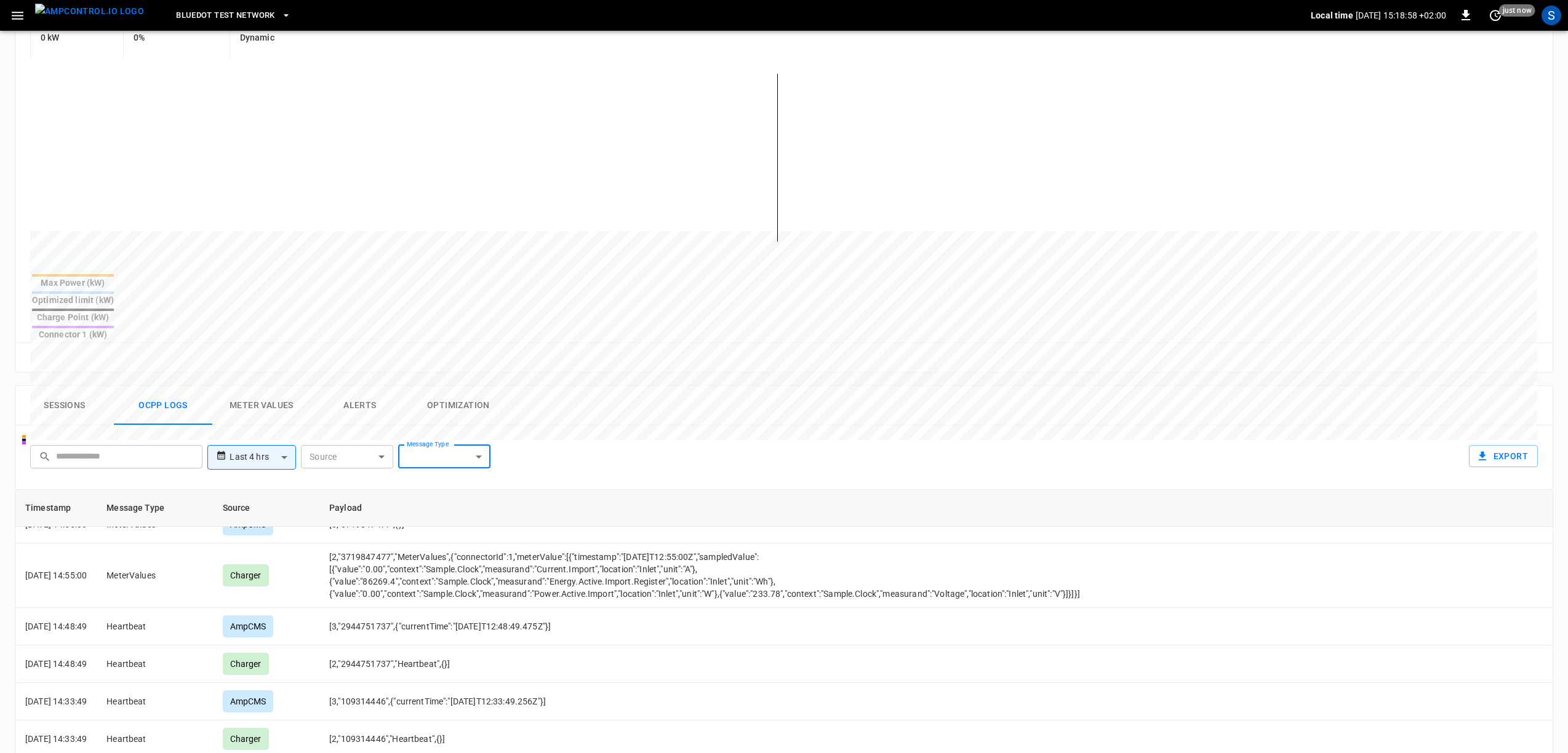
drag, startPoint x: 95, startPoint y: 430, endPoint x: 100, endPoint y: 445, distance: 15.8
click at [96, 443] on div "**********" at bounding box center [784, 458] width 1538 height 64
click at [98, 445] on input "text" at bounding box center [125, 456] width 138 height 23
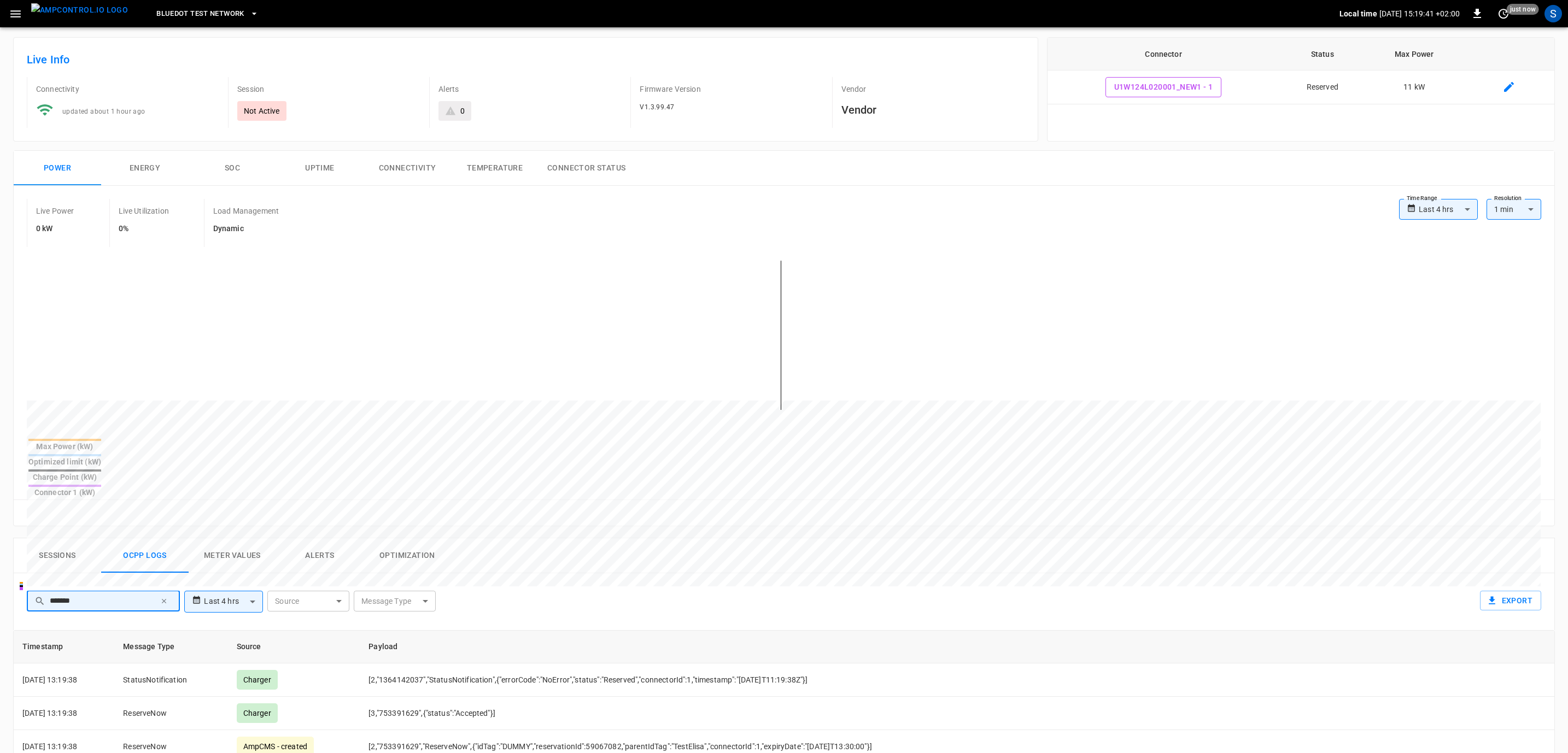
scroll to position [49, 0]
type input "*******"
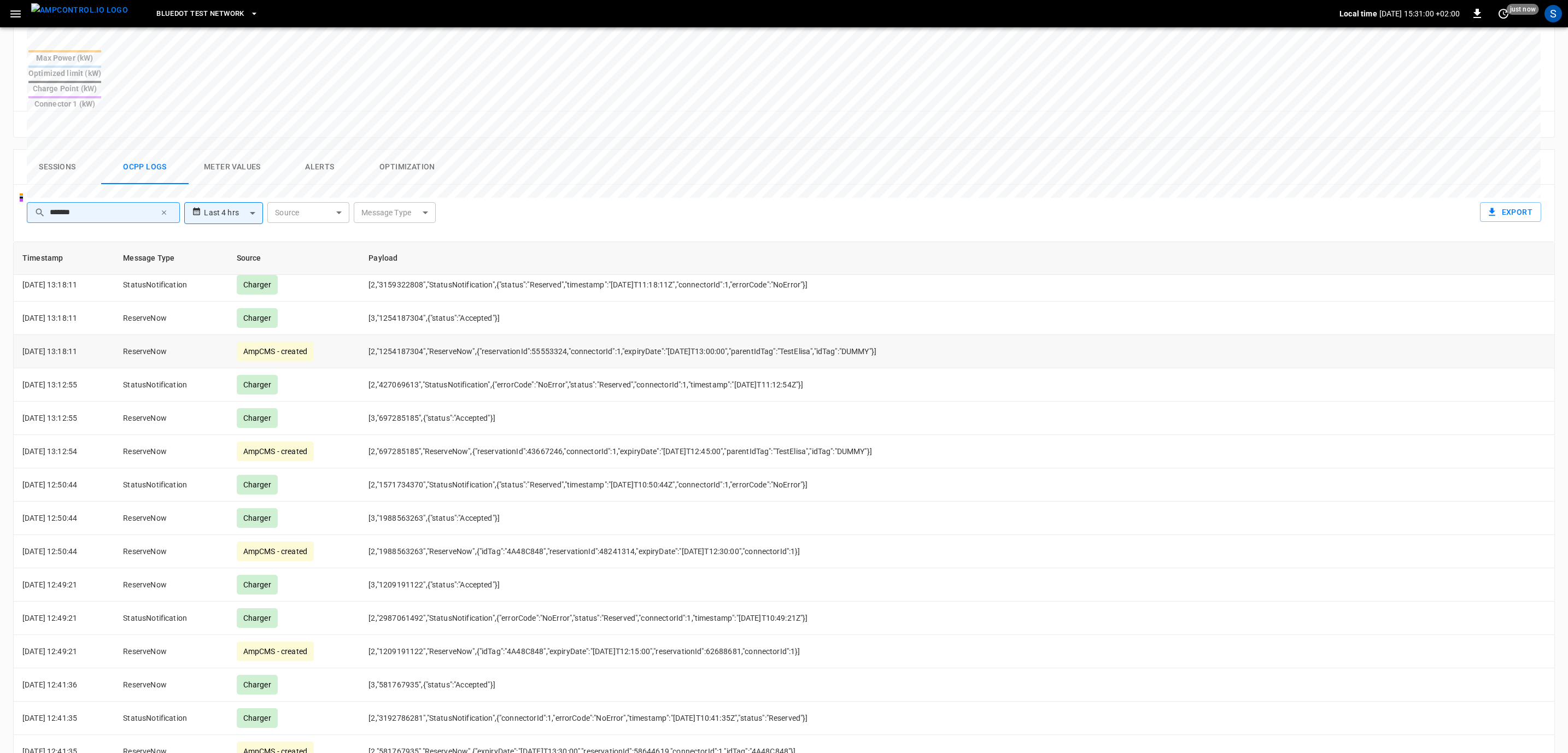
scroll to position [459, 0]
